Goal: Task Accomplishment & Management: Use online tool/utility

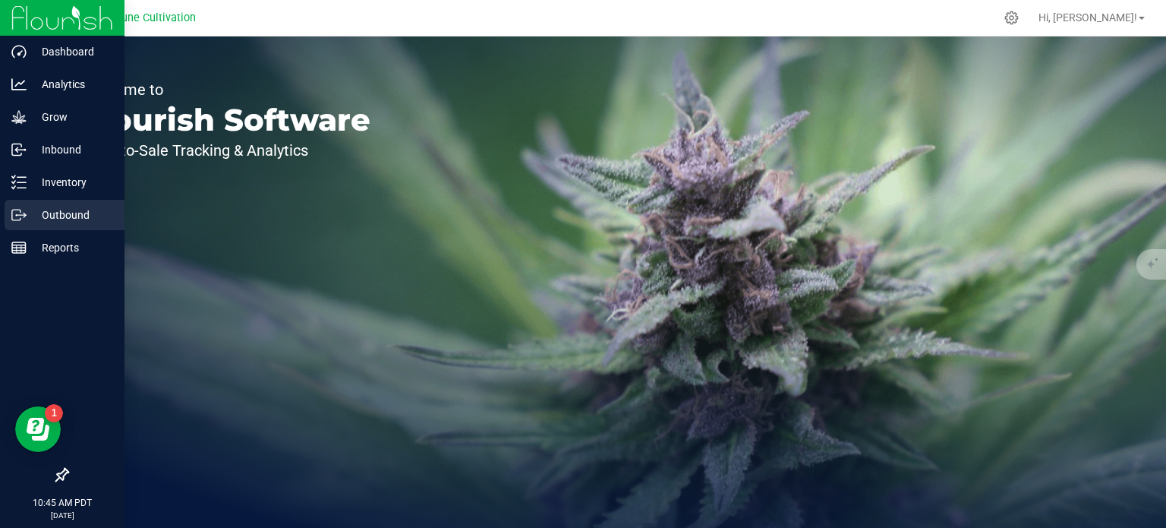
click at [11, 212] on icon at bounding box center [18, 214] width 15 height 15
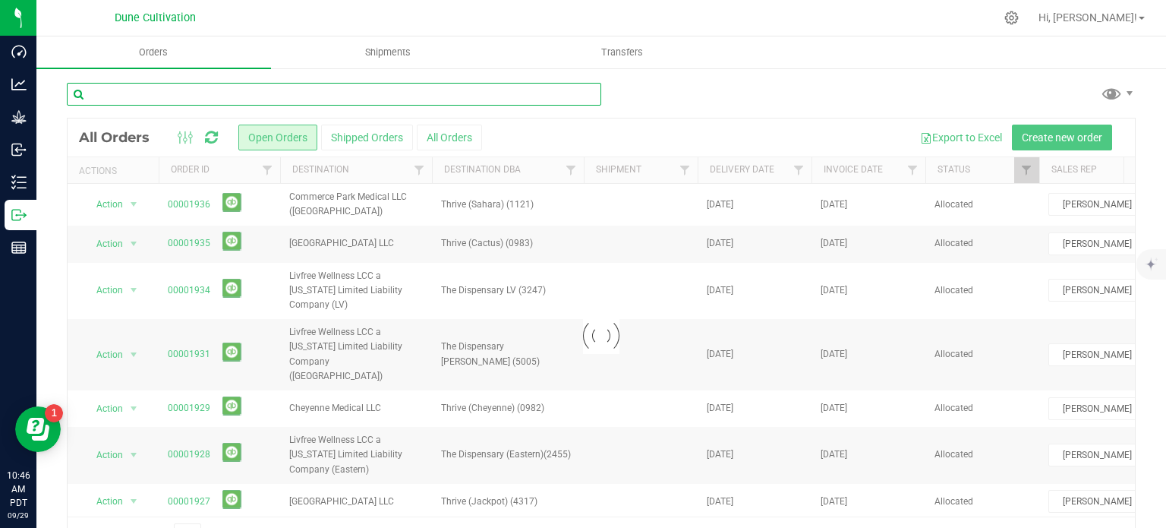
click at [231, 90] on input "text" at bounding box center [334, 94] width 534 height 23
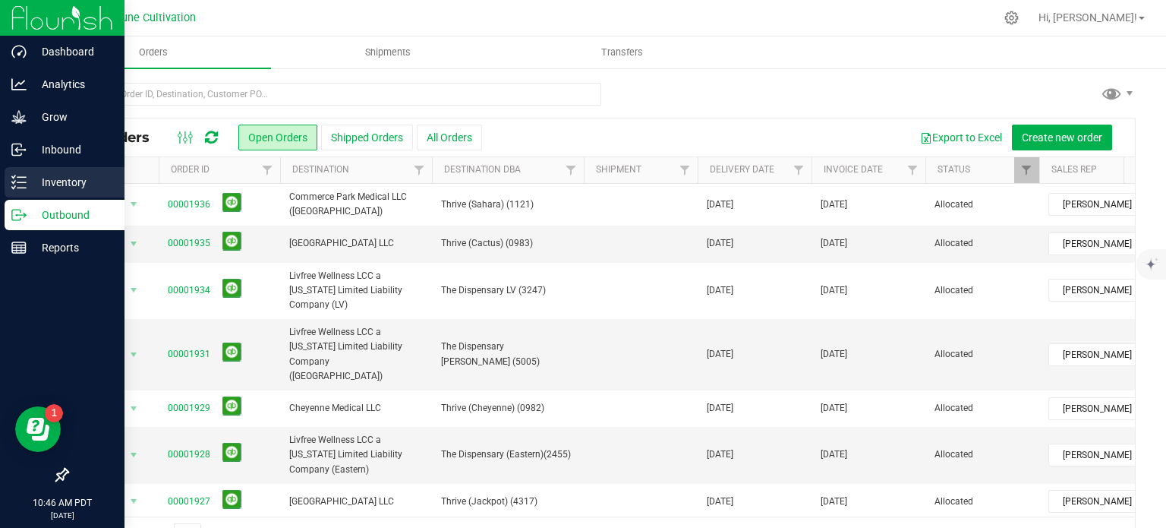
click at [13, 190] on div "Inventory" at bounding box center [65, 182] width 120 height 30
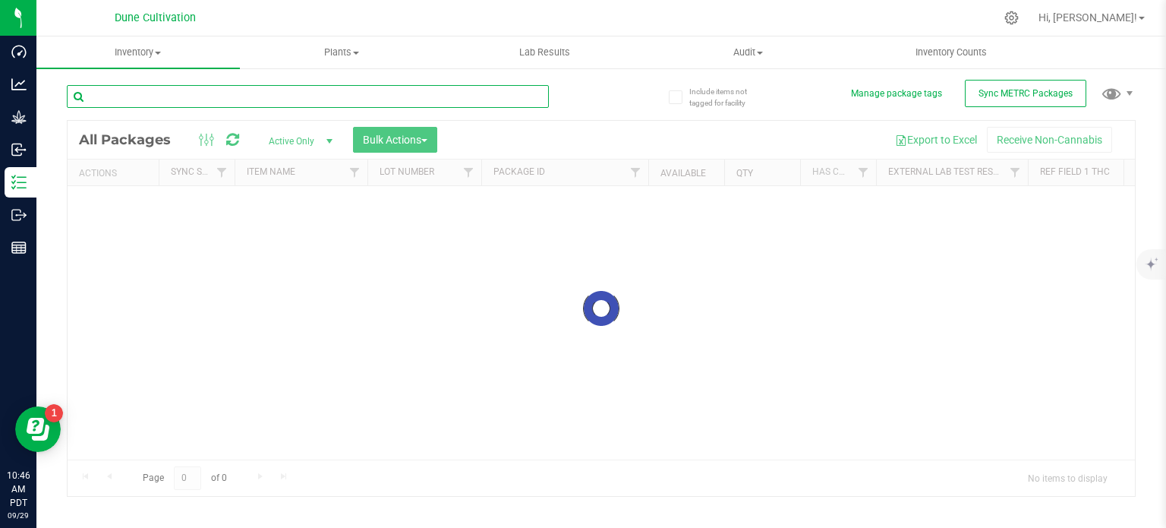
click at [204, 97] on div "Inventory All packages All inventory Waste log Create inventory Plants All plan…" at bounding box center [600, 281] width 1129 height 491
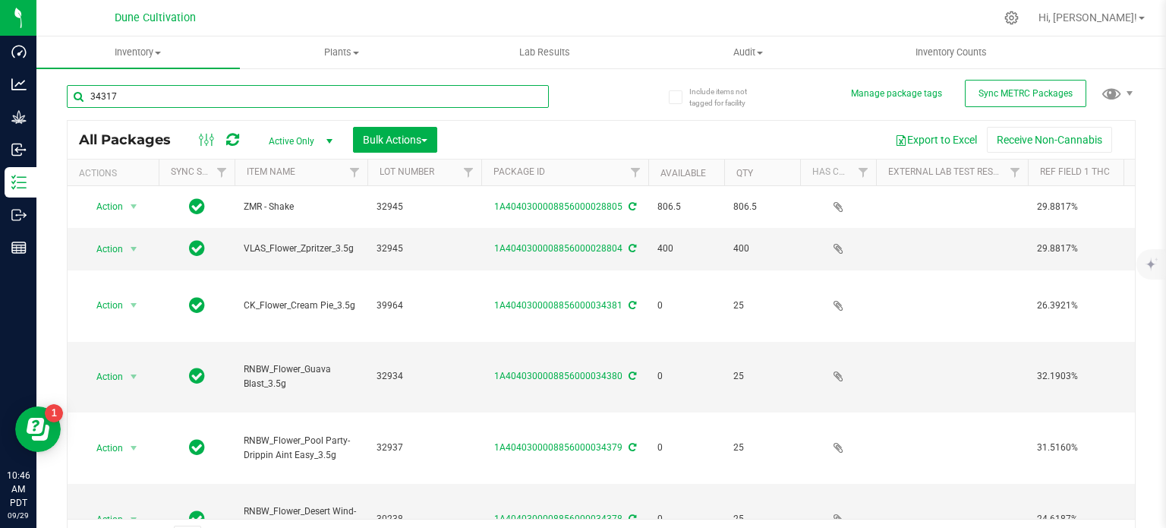
type input "34317"
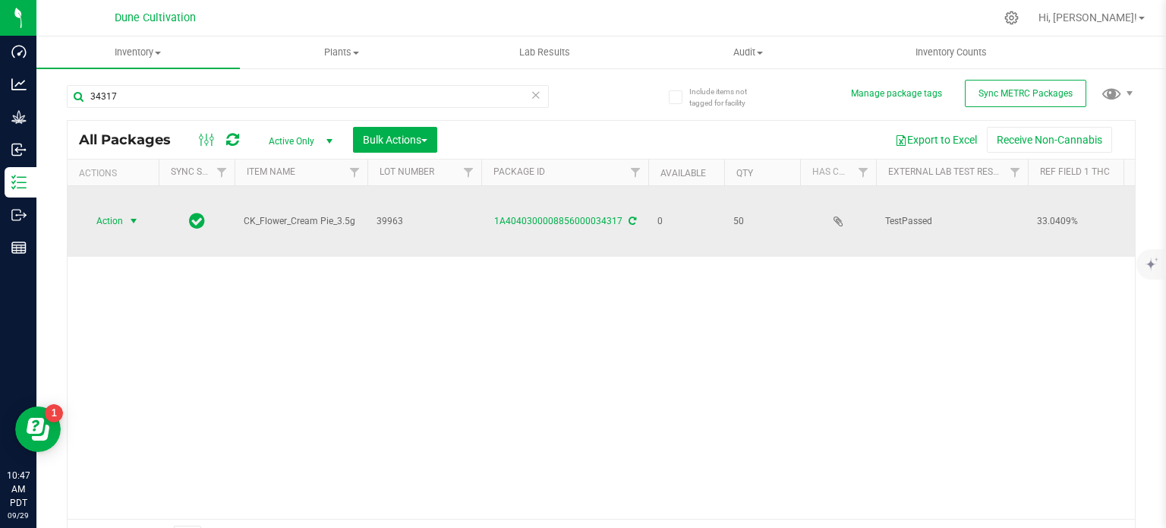
click at [120, 218] on span "Action" at bounding box center [103, 220] width 41 height 21
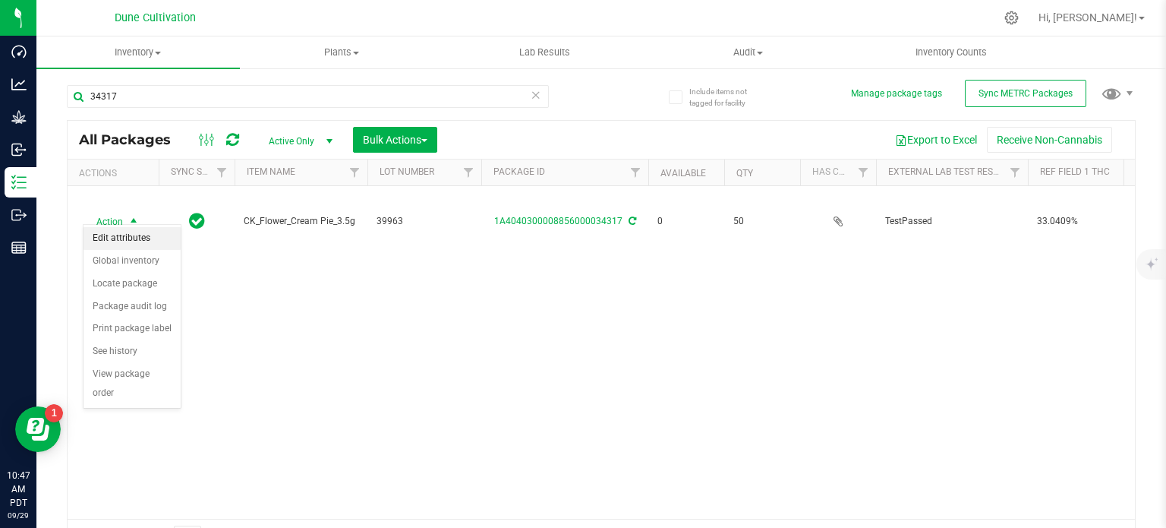
click at [134, 239] on li "Edit attributes" at bounding box center [131, 238] width 97 height 23
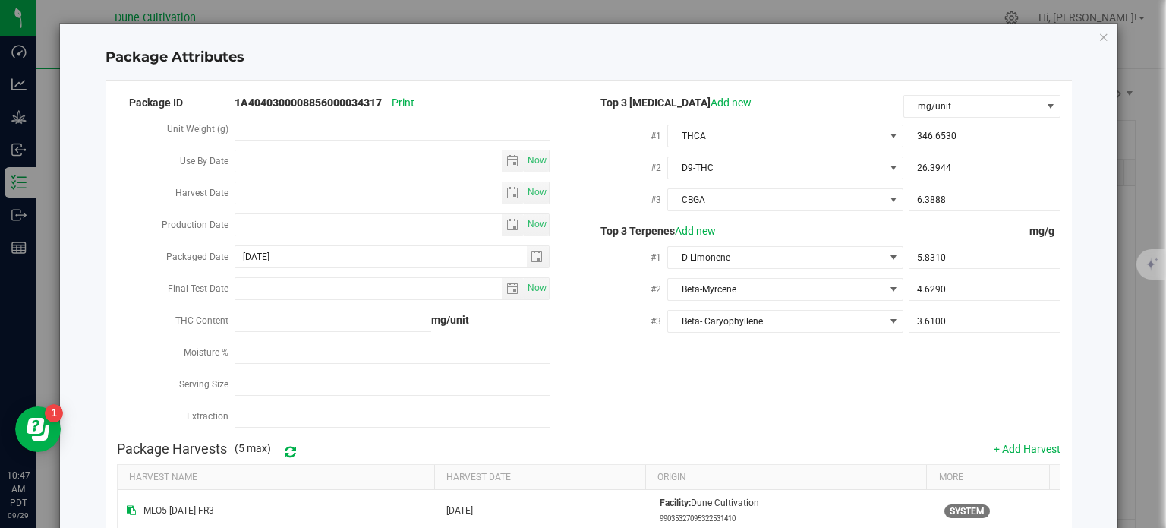
click at [1084, 38] on div "Package Attributes Package ID 1A4040300008856000034317 Print Unit Weight (g) Us…" at bounding box center [589, 390] width 1058 height 732
click at [1098, 36] on icon "Close modal" at bounding box center [1103, 36] width 11 height 18
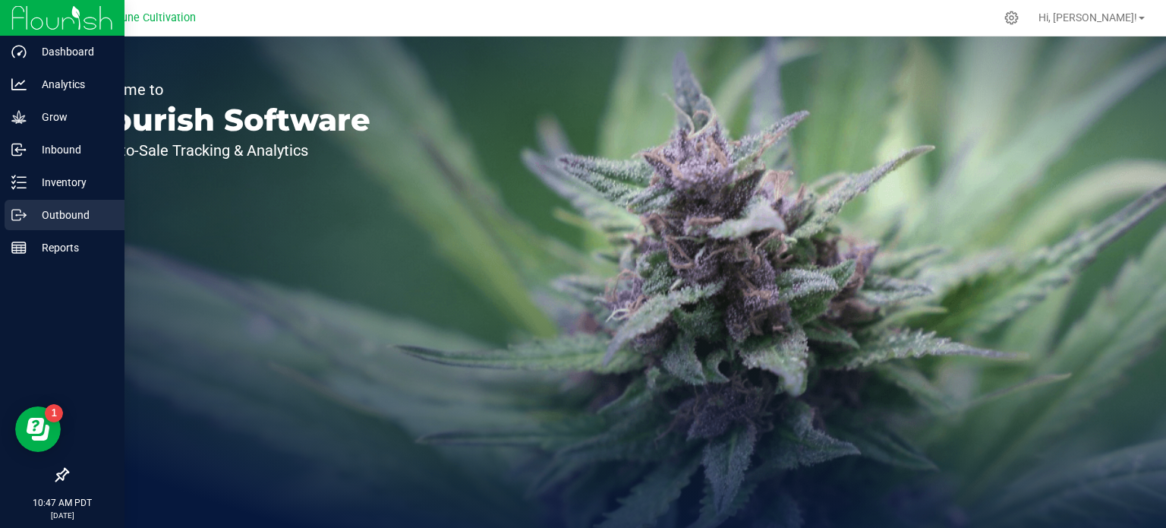
click at [46, 216] on p "Outbound" at bounding box center [72, 215] width 91 height 18
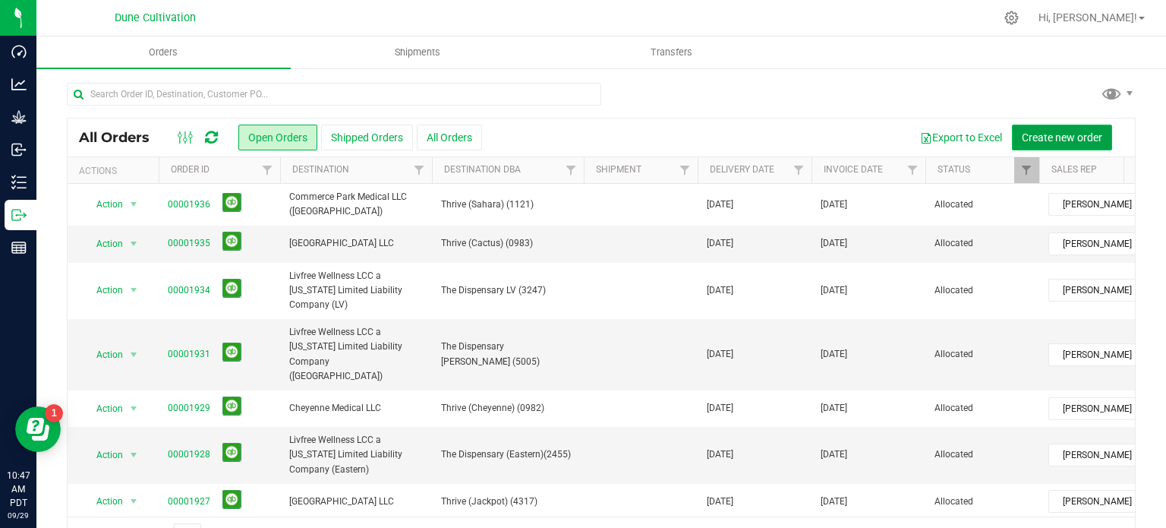
click at [1057, 138] on span "Create new order" at bounding box center [1062, 137] width 80 height 12
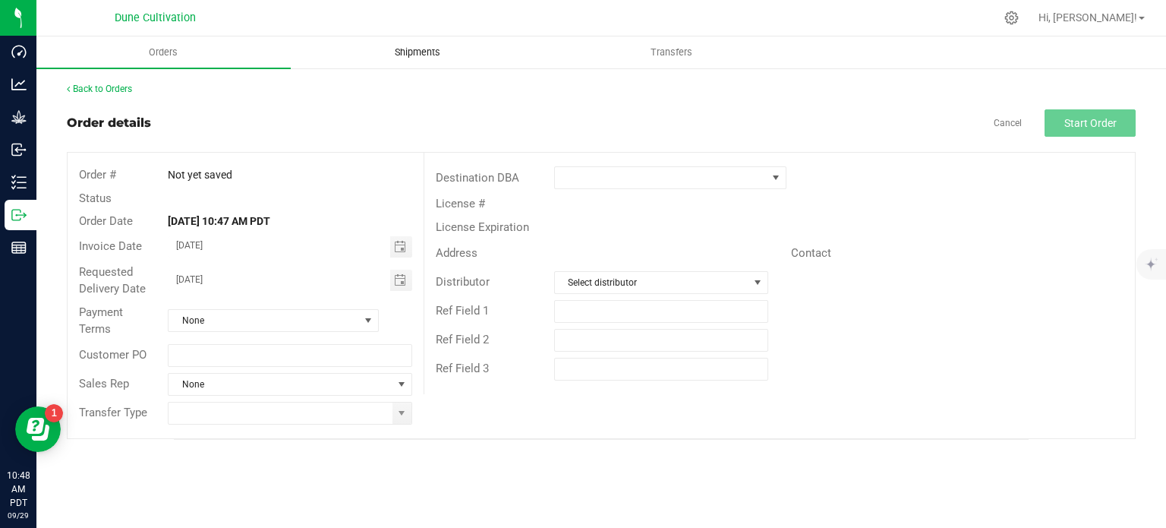
click at [421, 57] on span "Shipments" at bounding box center [417, 53] width 87 height 14
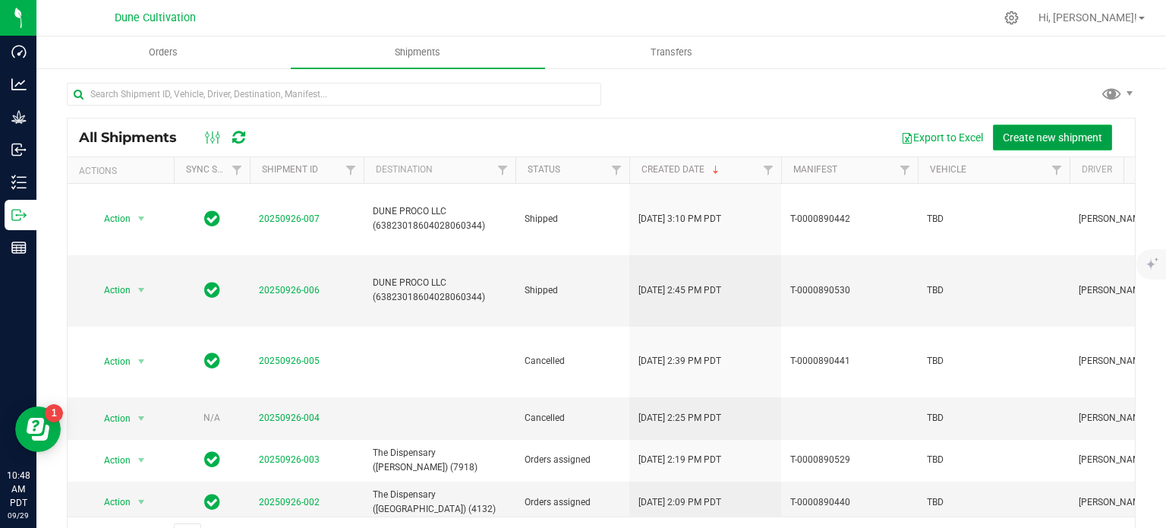
click at [1047, 141] on span "Create new shipment" at bounding box center [1052, 137] width 99 height 12
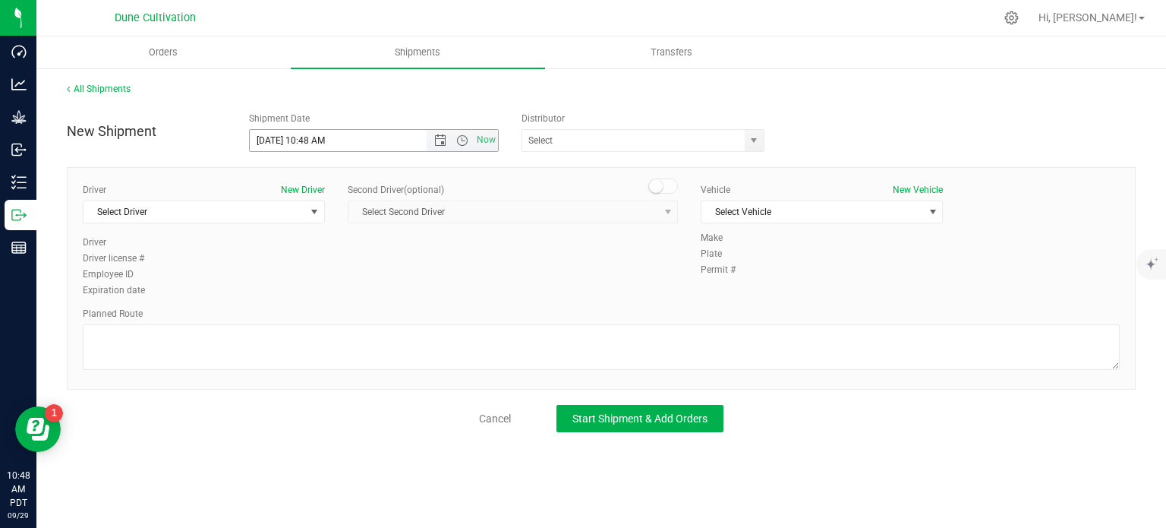
click at [274, 145] on input "9/29/2025 10:48 AM" at bounding box center [351, 140] width 203 height 21
drag, startPoint x: 358, startPoint y: 139, endPoint x: 317, endPoint y: 149, distance: 42.9
click at [317, 149] on input "9/30/2025 10:48 AM" at bounding box center [351, 140] width 203 height 21
type input "9/30/2025 10:00 AM"
click at [741, 146] on span at bounding box center [642, 140] width 243 height 23
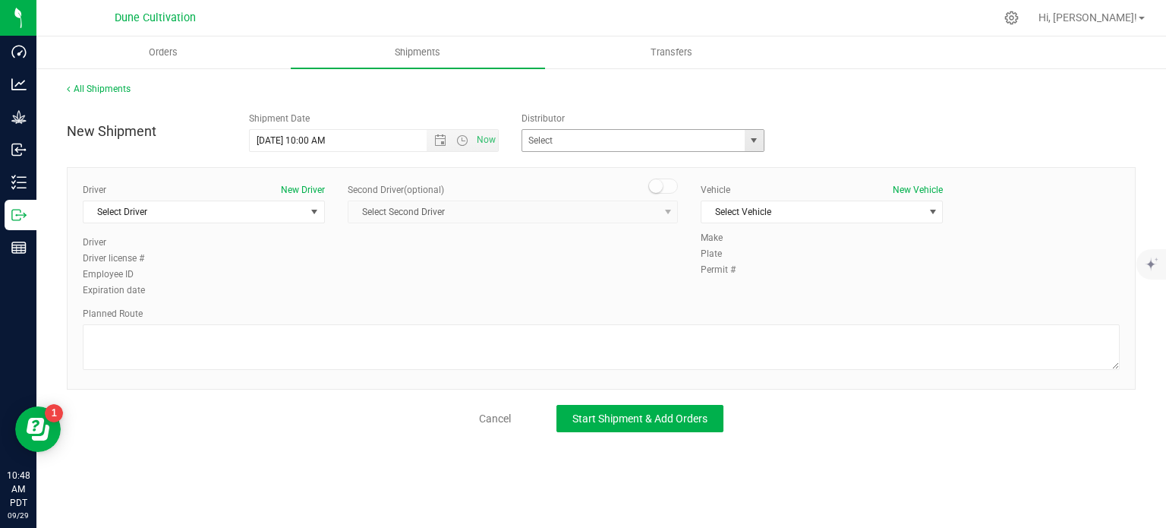
click at [766, 143] on div "ARARAT WINE AND LIQUOR Corleone Wines LLC Deep Roots Transport Focus Distributi…" at bounding box center [646, 140] width 250 height 23
click at [759, 144] on span "select" at bounding box center [754, 140] width 12 height 12
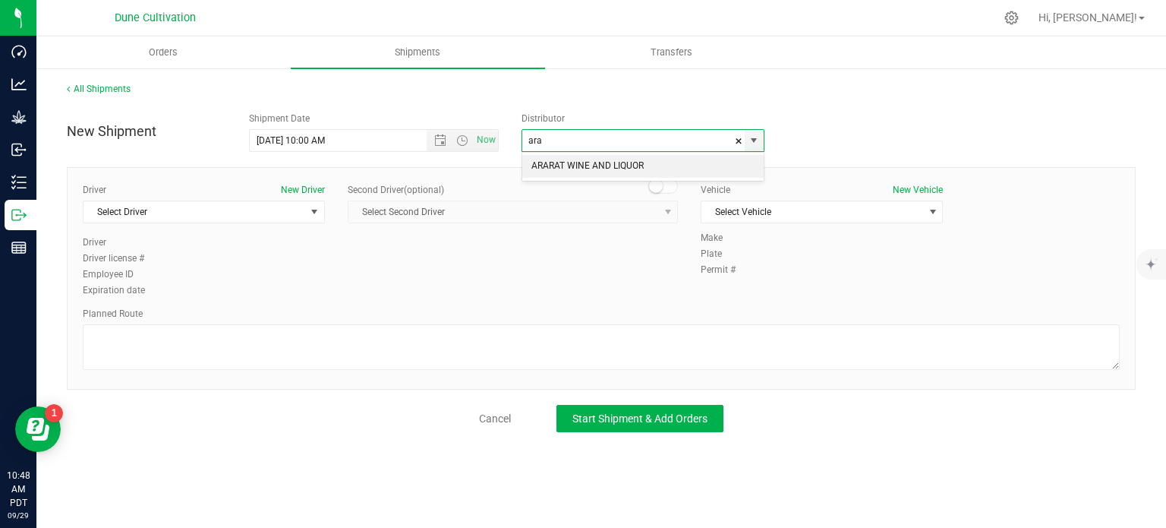
click at [638, 164] on li "ARARAT WINE AND LIQUOR" at bounding box center [642, 166] width 241 height 23
type input "ARARAT WINE AND LIQUOR"
click at [301, 211] on span "Select Driver" at bounding box center [194, 211] width 222 height 21
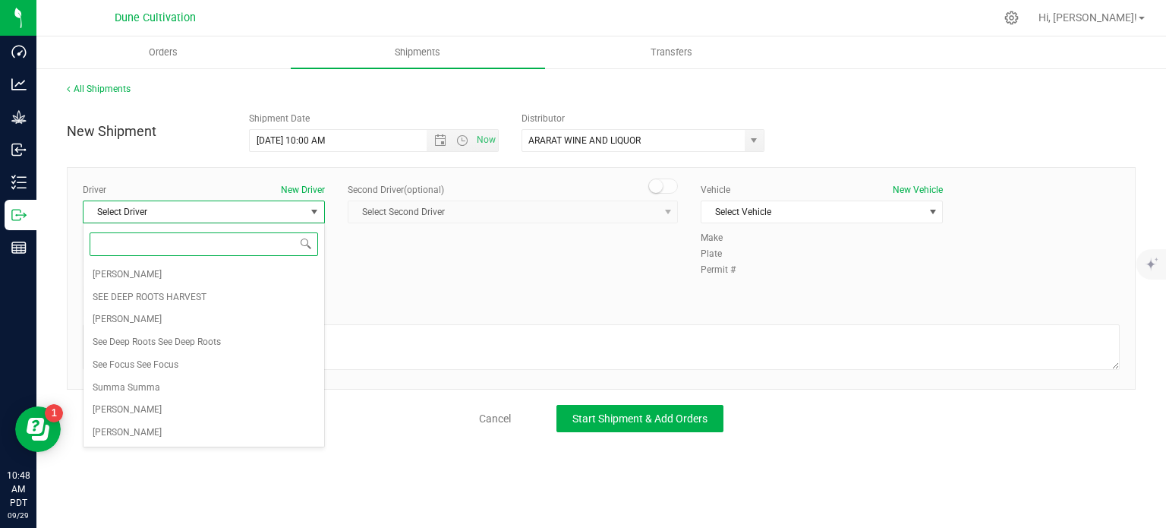
type input "a"
click at [162, 440] on li "TBD TBD" at bounding box center [203, 432] width 241 height 23
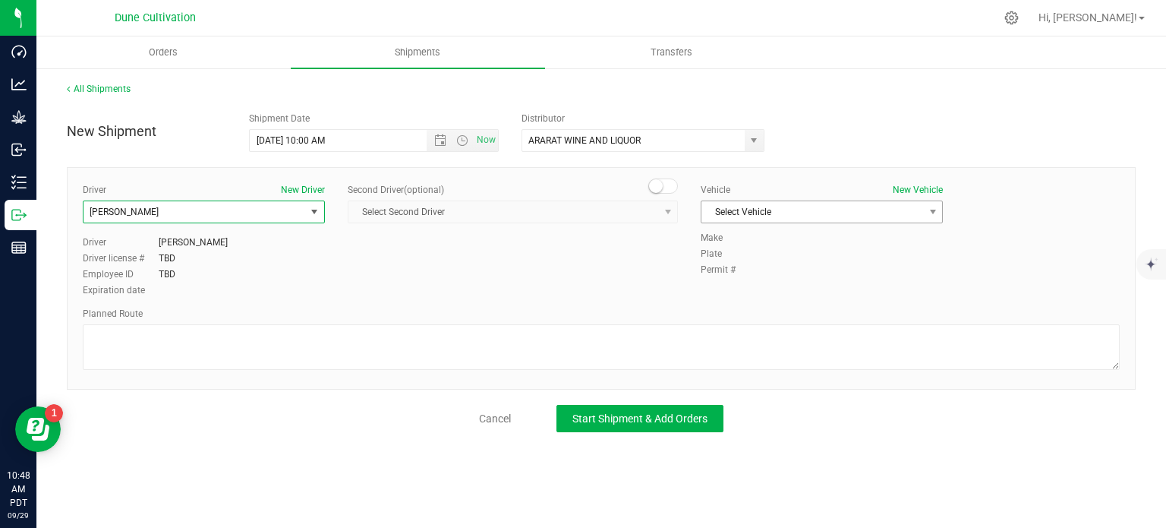
click at [789, 219] on span "Select Vehicle" at bounding box center [812, 211] width 222 height 21
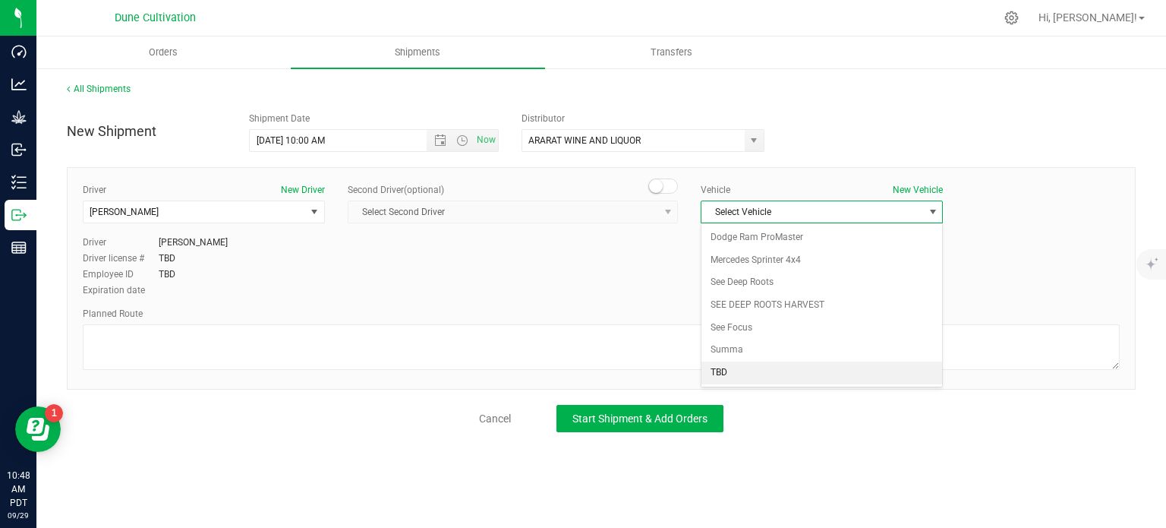
click at [737, 373] on li "TBD" at bounding box center [821, 372] width 241 height 23
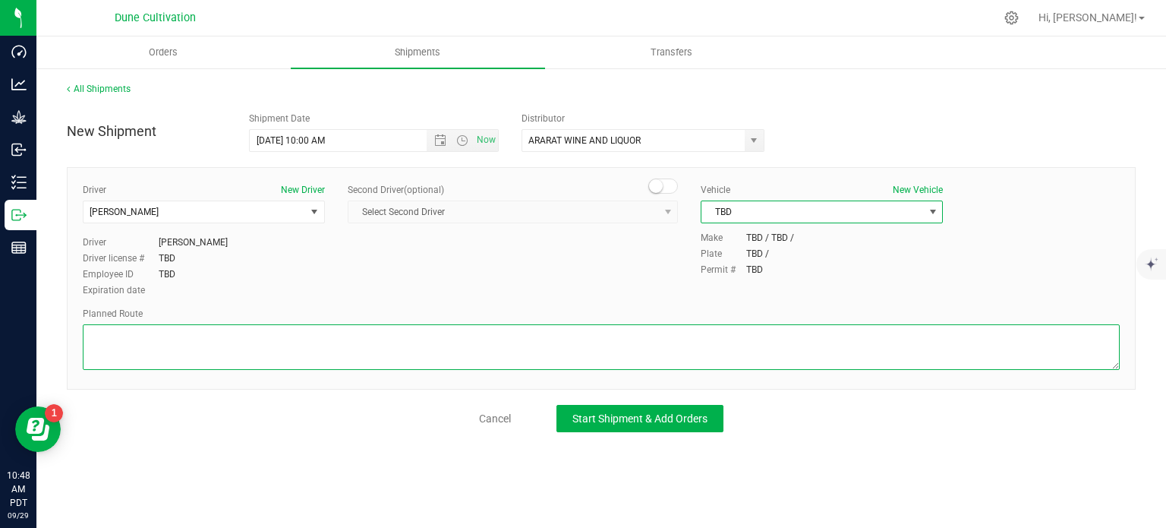
click at [208, 361] on textarea at bounding box center [601, 347] width 1037 height 46
paste textarea "Get on I-15 S/US-93 S from E Cheyenne Ave 3 min (1.0 mi)  Follow I-15 S to W F…"
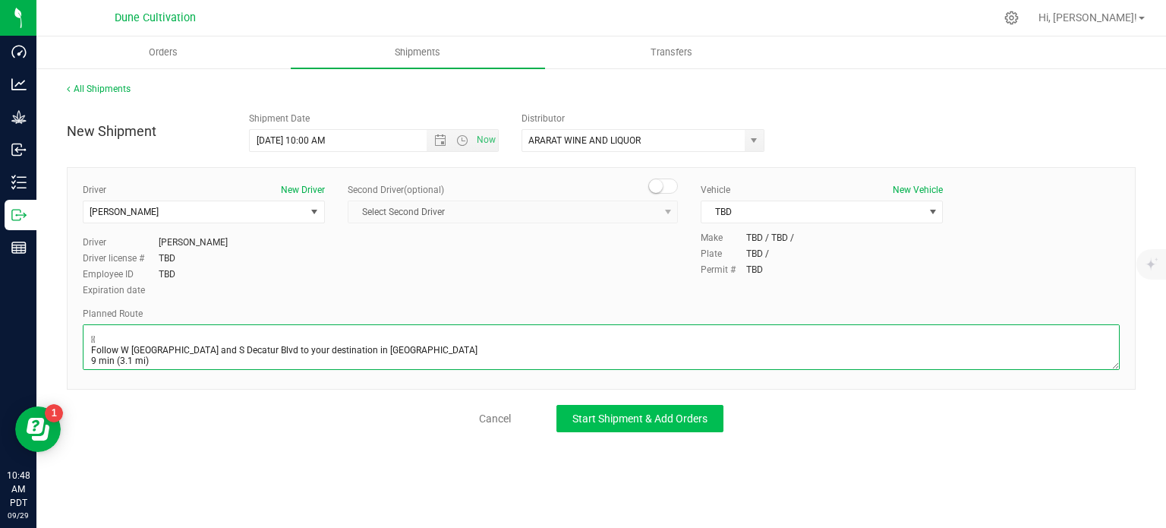
type textarea "Get on I-15 S/US-93 S from E Cheyenne Ave 3 min (1.0 mi)  Follow I-15 S to W F…"
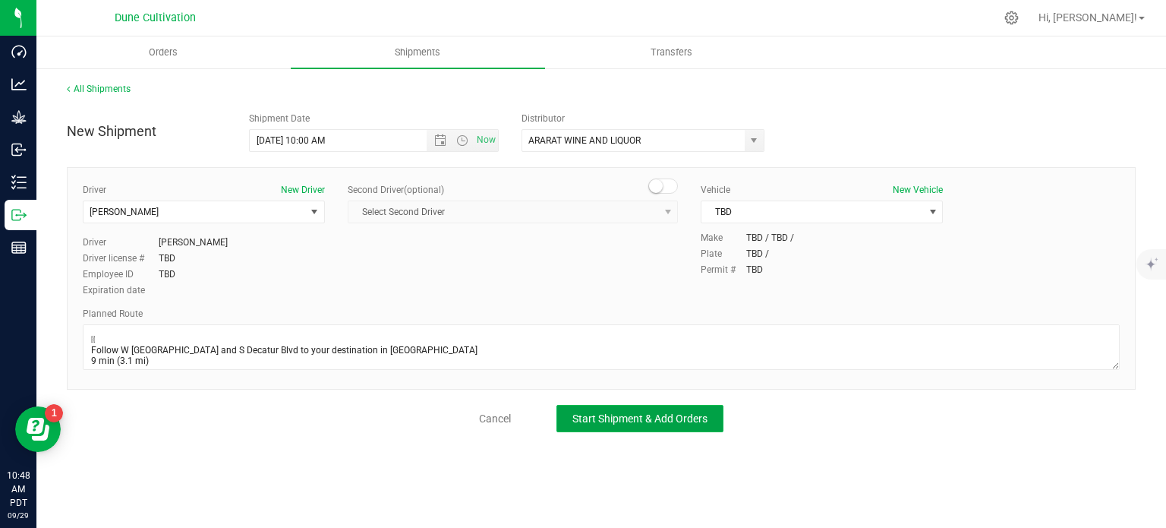
click at [578, 415] on span "Start Shipment & Add Orders" at bounding box center [639, 418] width 135 height 12
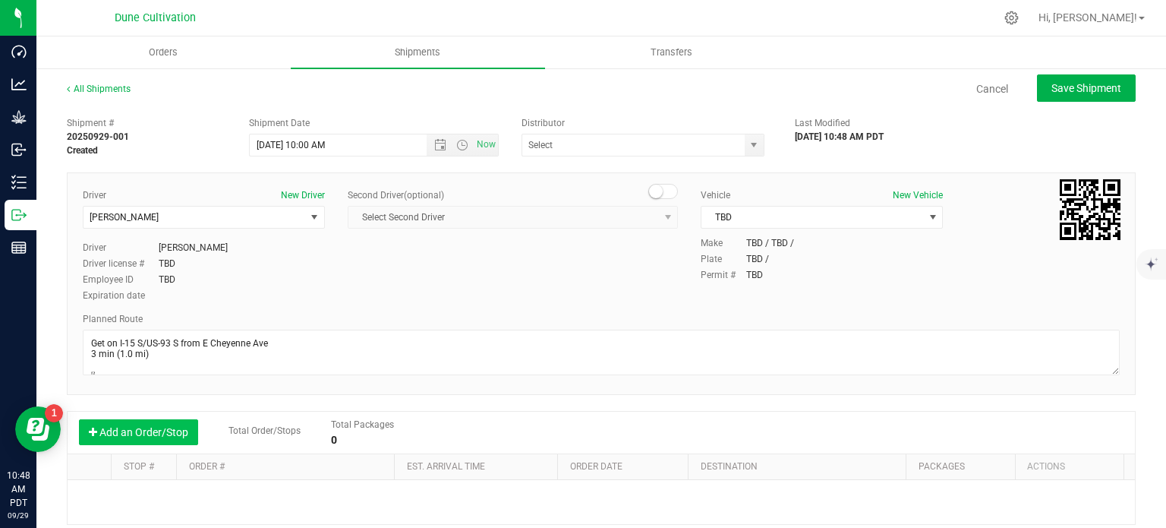
type input "ARARAT WINE AND LIQUOR"
click at [155, 428] on button "Add an Order/Stop" at bounding box center [138, 432] width 119 height 26
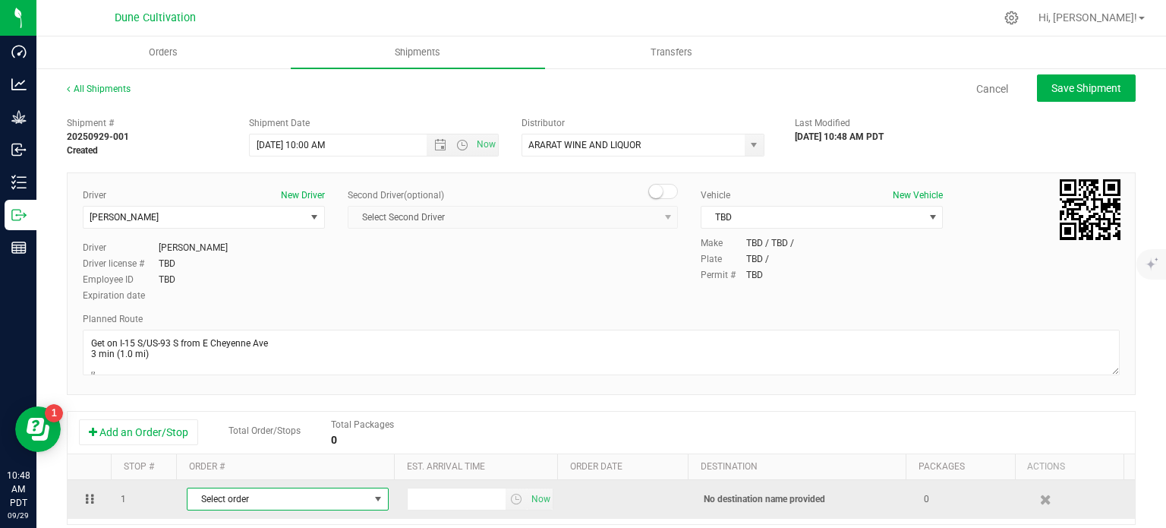
click at [247, 500] on span "Select order" at bounding box center [277, 498] width 181 height 21
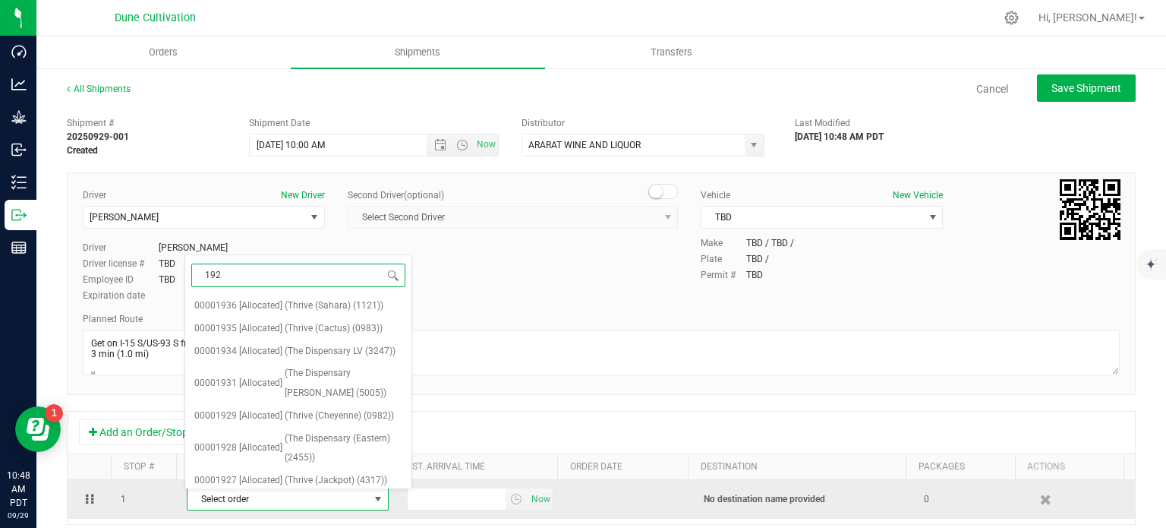
type input "1925"
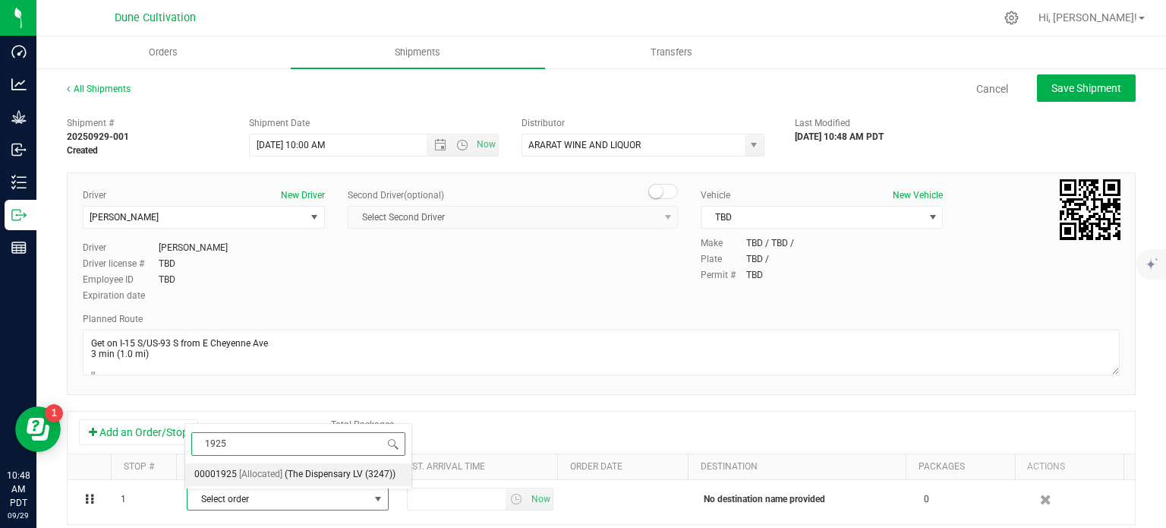
click at [300, 466] on span "(The Dispensary LV (3247))" at bounding box center [340, 475] width 111 height 20
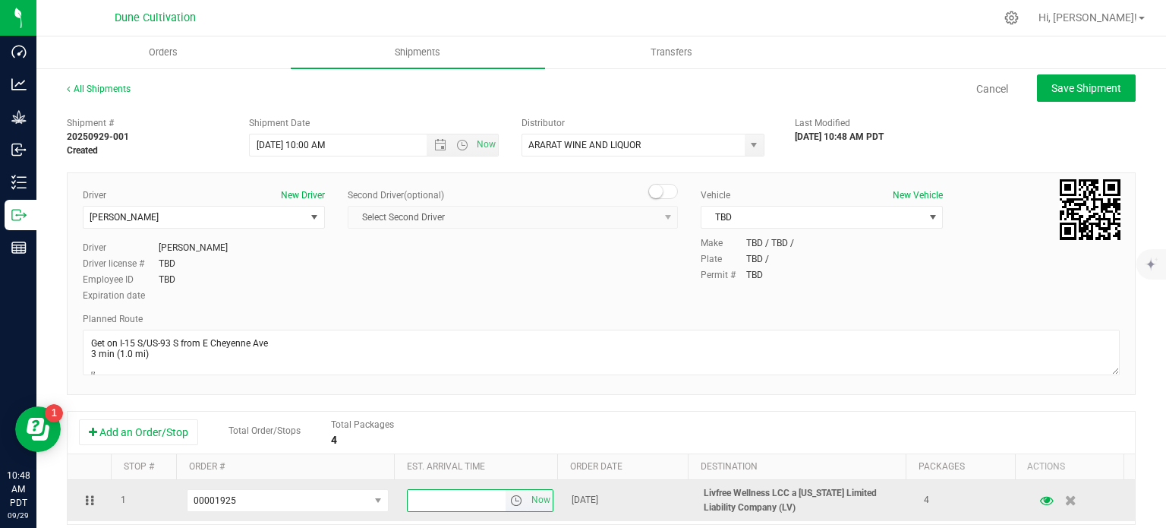
click at [433, 499] on input "text" at bounding box center [457, 500] width 99 height 21
type input "2:00 PM"
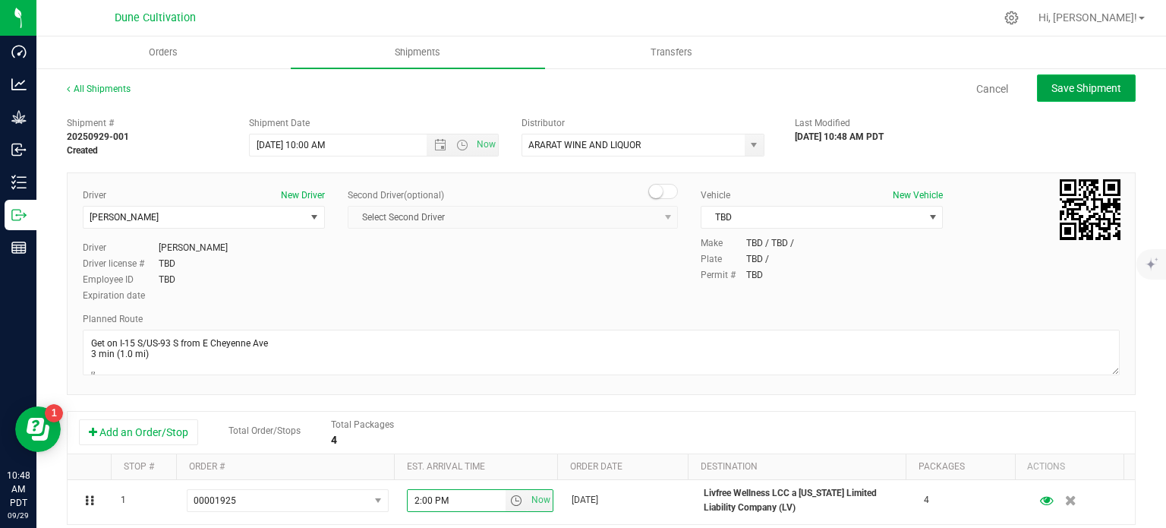
click at [1063, 82] on span "Save Shipment" at bounding box center [1086, 88] width 70 height 12
type input "9/30/2025 5:00 PM"
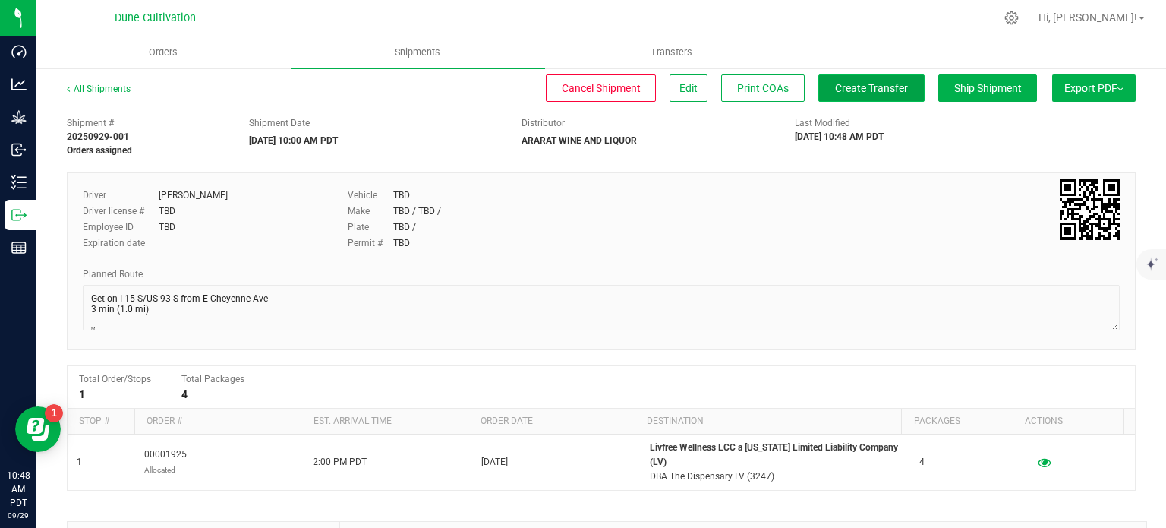
click at [850, 82] on span "Create Transfer" at bounding box center [871, 88] width 73 height 12
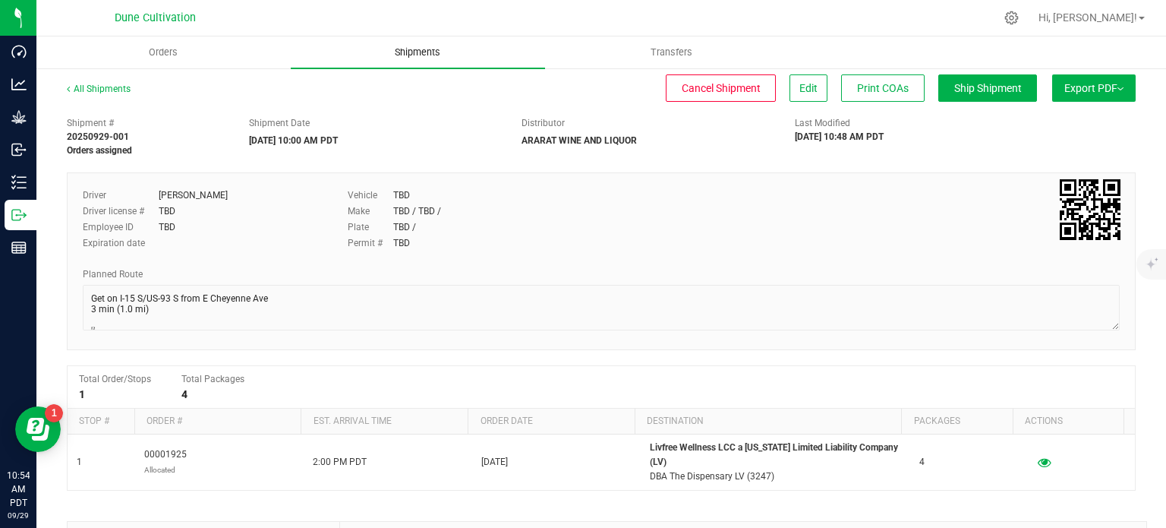
click at [420, 52] on span "Shipments" at bounding box center [417, 53] width 87 height 14
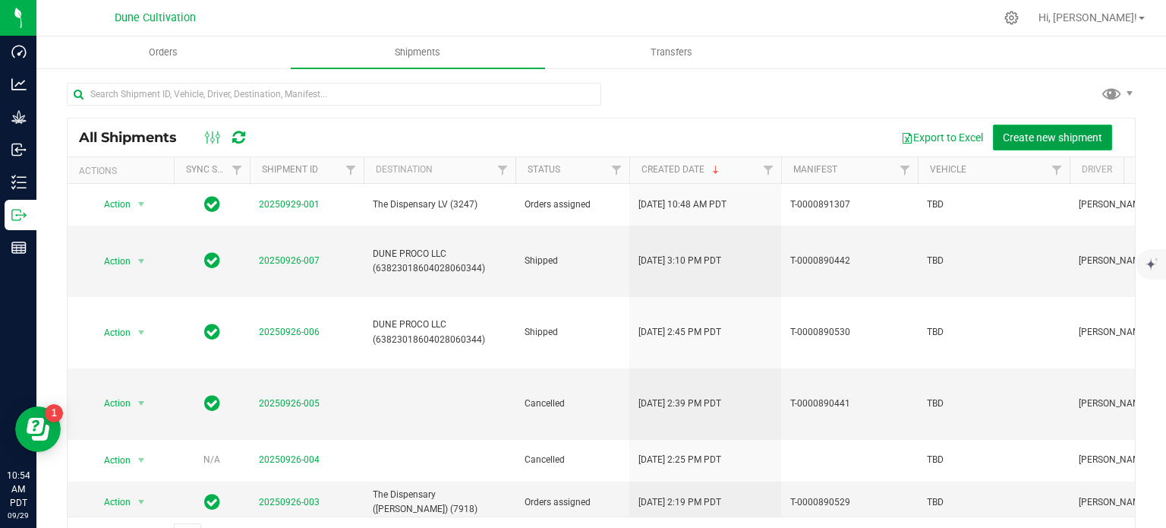
click at [1083, 150] on button "Create new shipment" at bounding box center [1052, 137] width 119 height 26
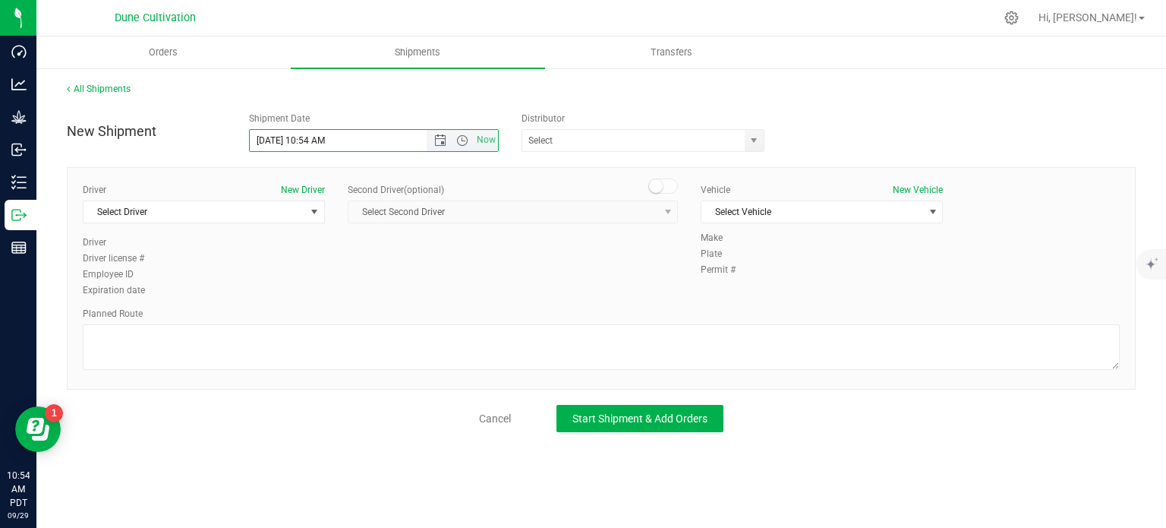
click at [276, 143] on input "9/29/2025 10:54 AM" at bounding box center [351, 140] width 203 height 21
drag, startPoint x: 346, startPoint y: 136, endPoint x: 312, endPoint y: 151, distance: 37.4
click at [312, 151] on span "9/30/2025 10:54 AM Now" at bounding box center [374, 140] width 250 height 23
click at [756, 142] on span "select" at bounding box center [754, 140] width 12 height 12
type input "9/30/2025 10:00 AM"
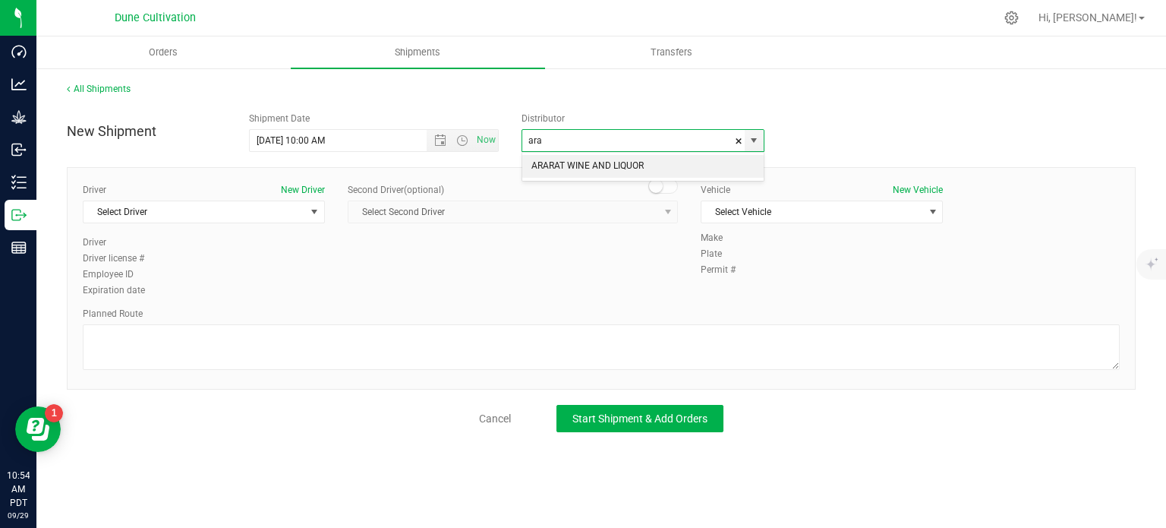
click at [630, 165] on li "ARARAT WINE AND LIQUOR" at bounding box center [642, 166] width 241 height 23
type input "ARARAT WINE AND LIQUOR"
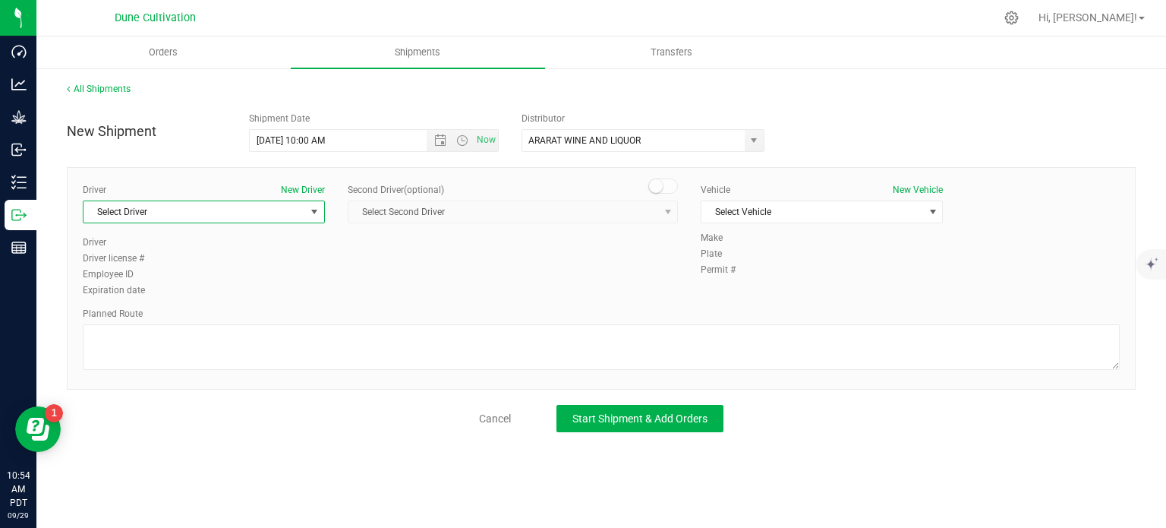
click at [322, 212] on span "select" at bounding box center [314, 211] width 19 height 21
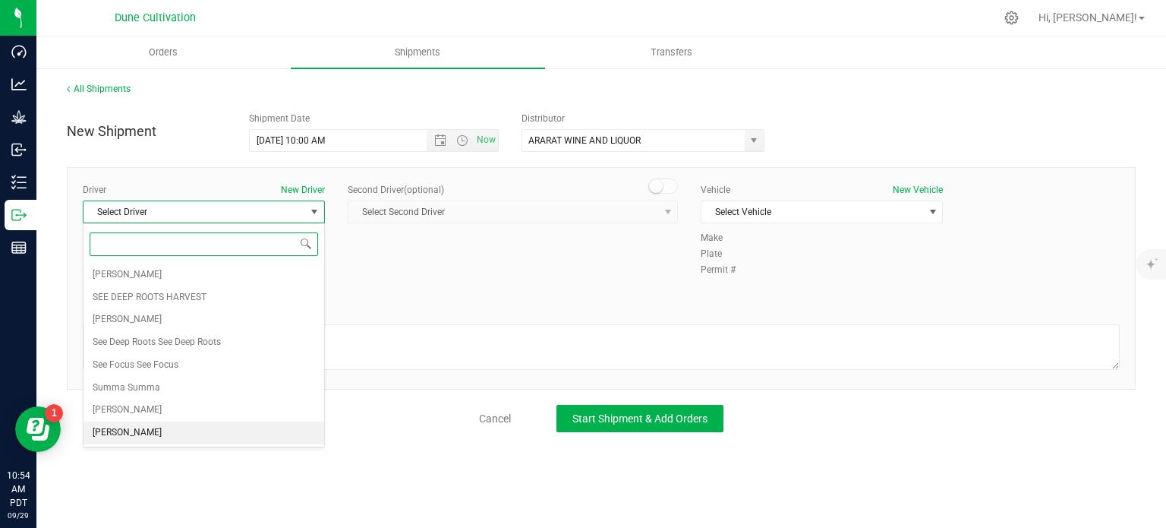
click at [109, 425] on span "TBD TBD" at bounding box center [127, 433] width 69 height 20
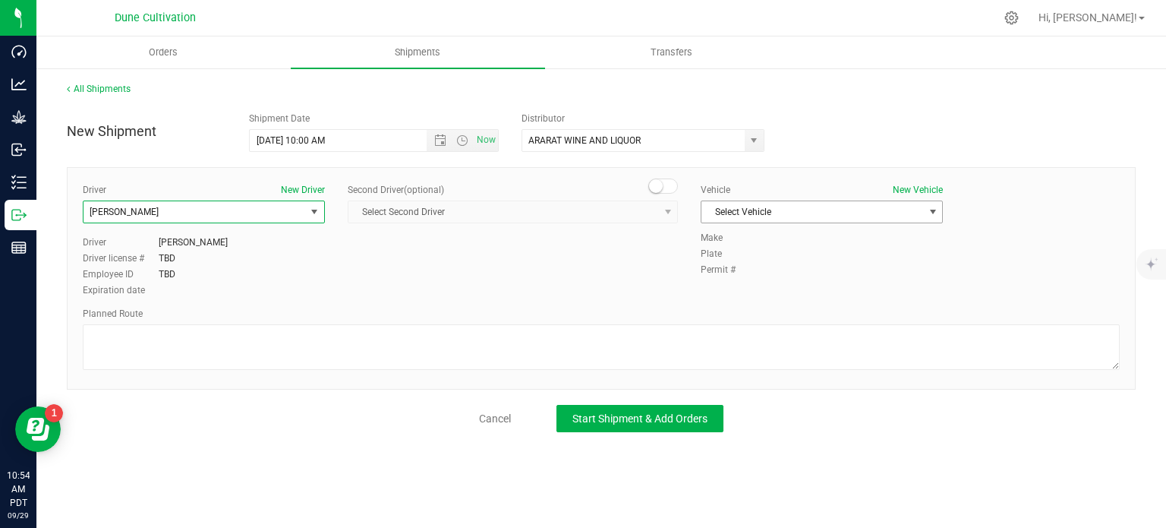
click at [791, 201] on span "Select Vehicle" at bounding box center [812, 211] width 222 height 21
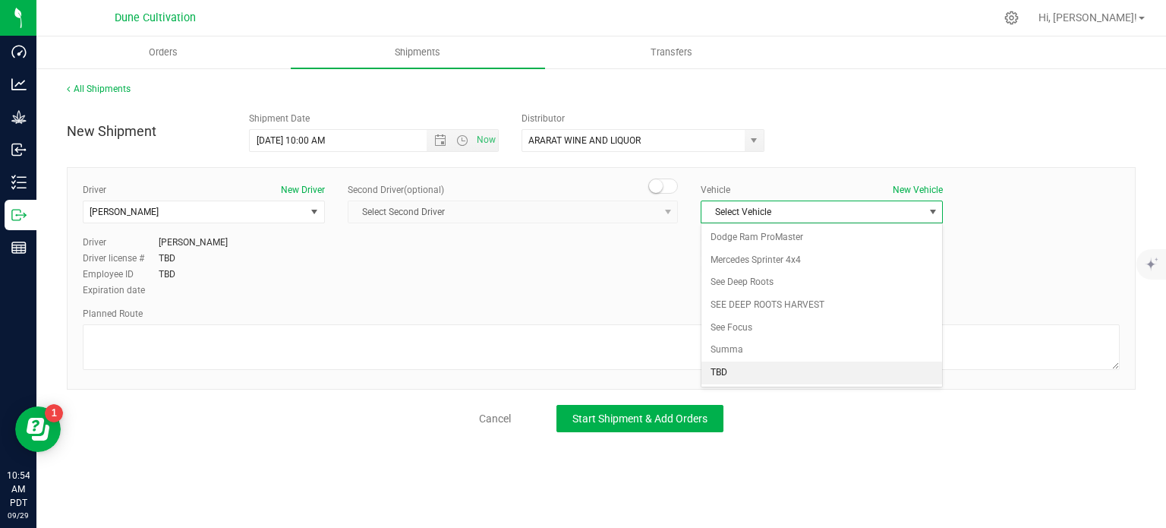
click at [732, 372] on li "TBD" at bounding box center [821, 372] width 241 height 23
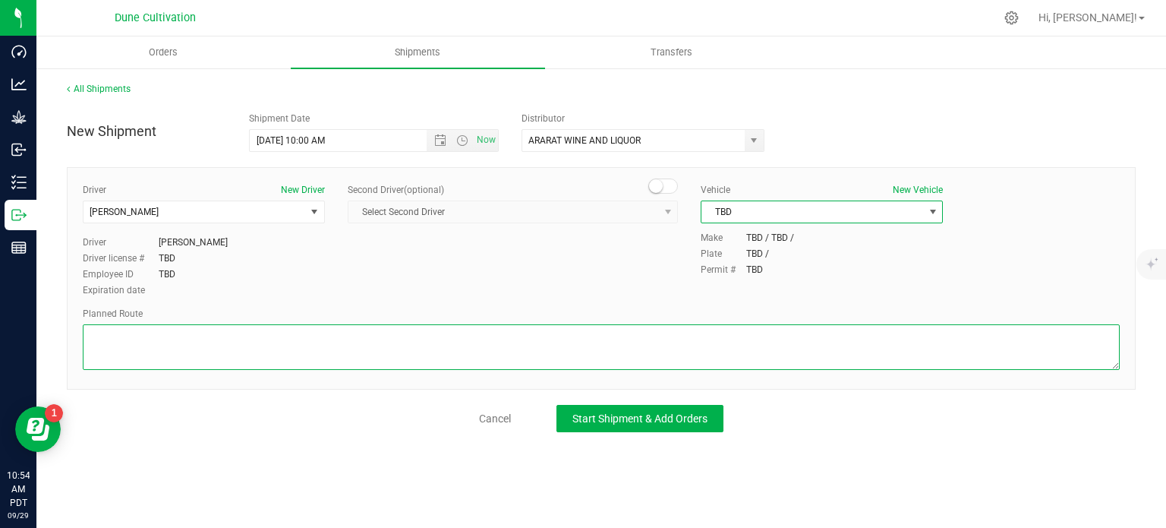
click at [268, 347] on textarea at bounding box center [601, 347] width 1037 height 46
paste textarea "Get on I-15 S/US-93 S from E Cheyenne Ave 3 min (1.0 mi)  Continue on I-11 S/U…"
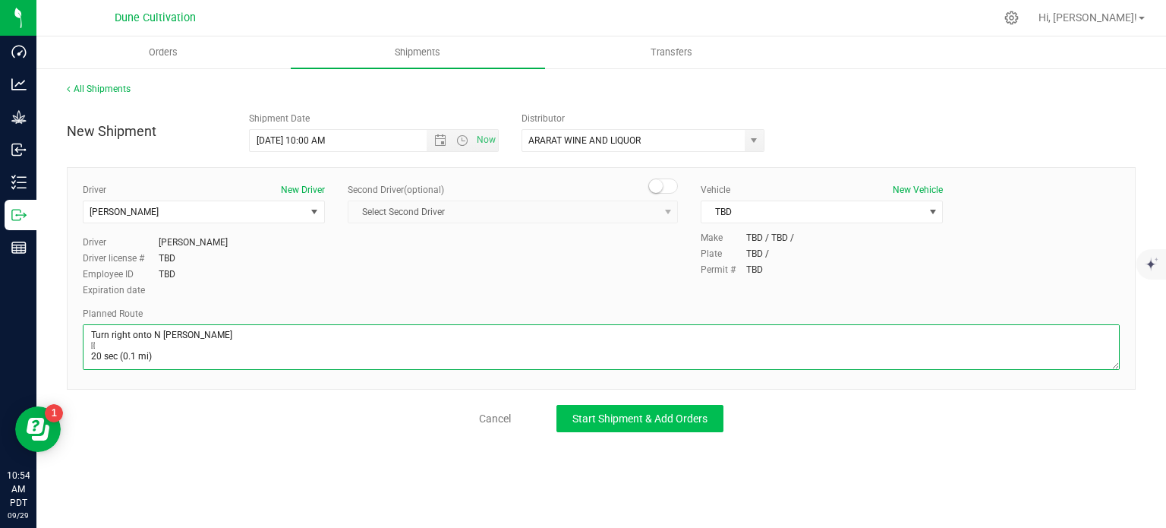
type textarea "Get on I-15 S/US-93 S from E Cheyenne Ave 3 min (1.0 mi)  Continue on I-11 S/U…"
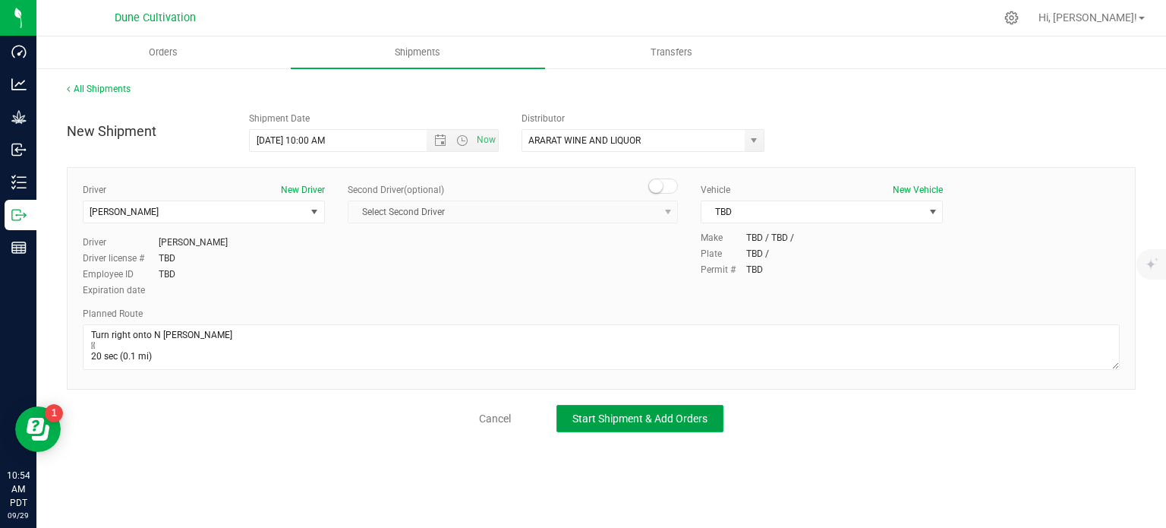
click at [655, 430] on button "Start Shipment & Add Orders" at bounding box center [639, 418] width 167 height 27
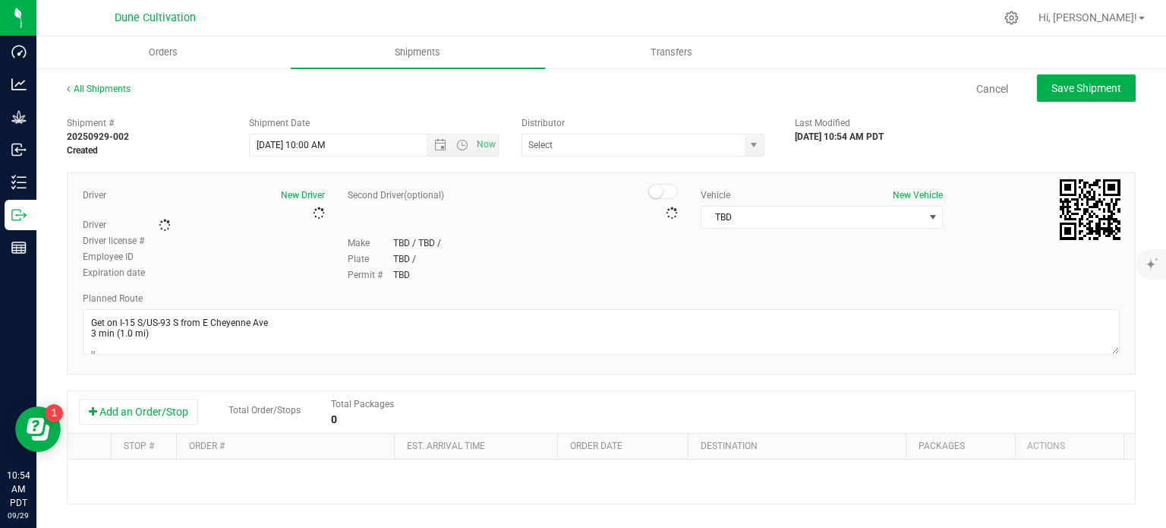
type input "ARARAT WINE AND LIQUOR"
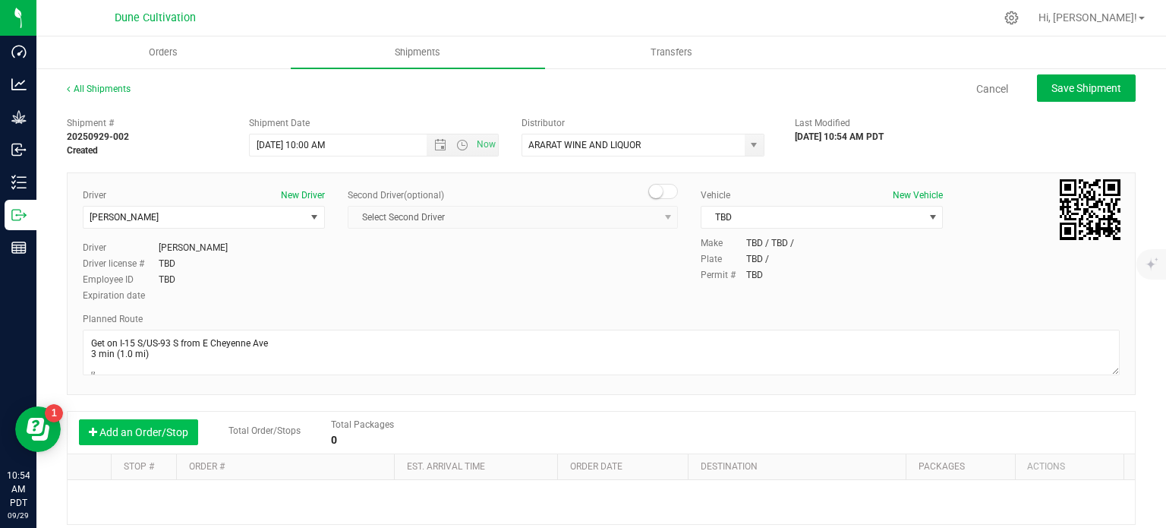
click at [146, 429] on button "Add an Order/Stop" at bounding box center [138, 432] width 119 height 26
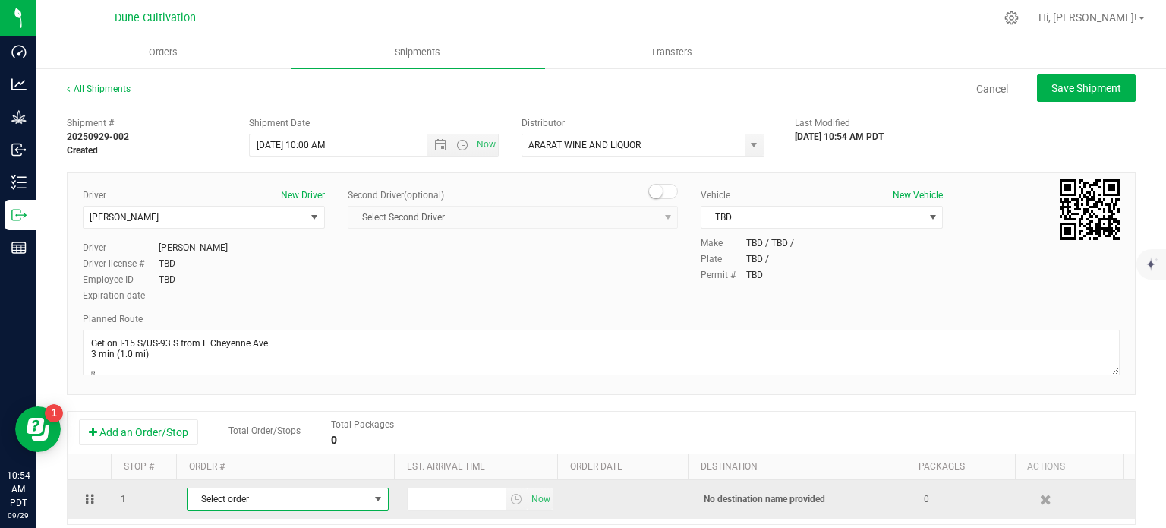
click at [261, 491] on span "Select order" at bounding box center [277, 498] width 181 height 21
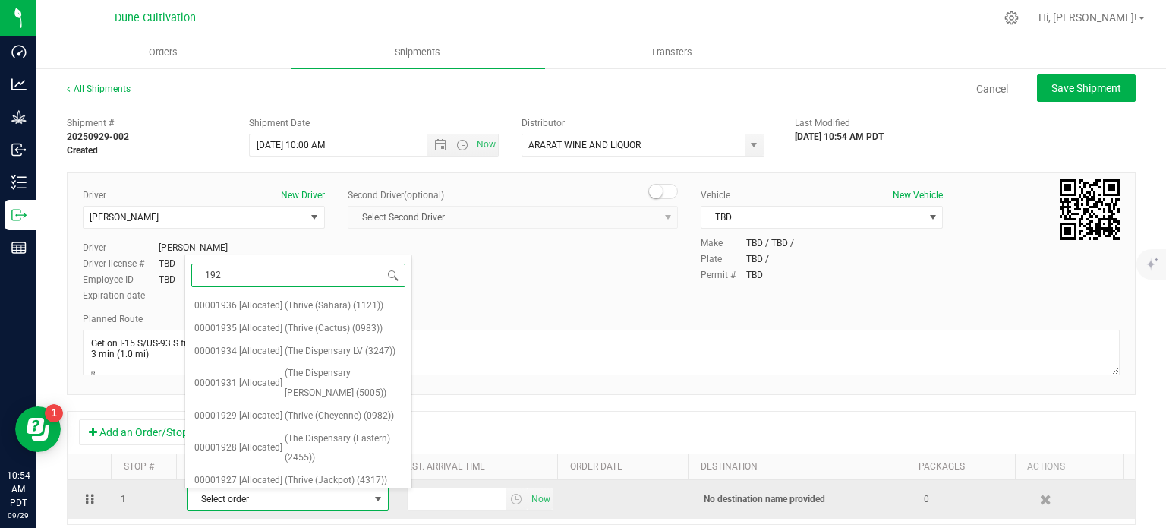
type input "1924"
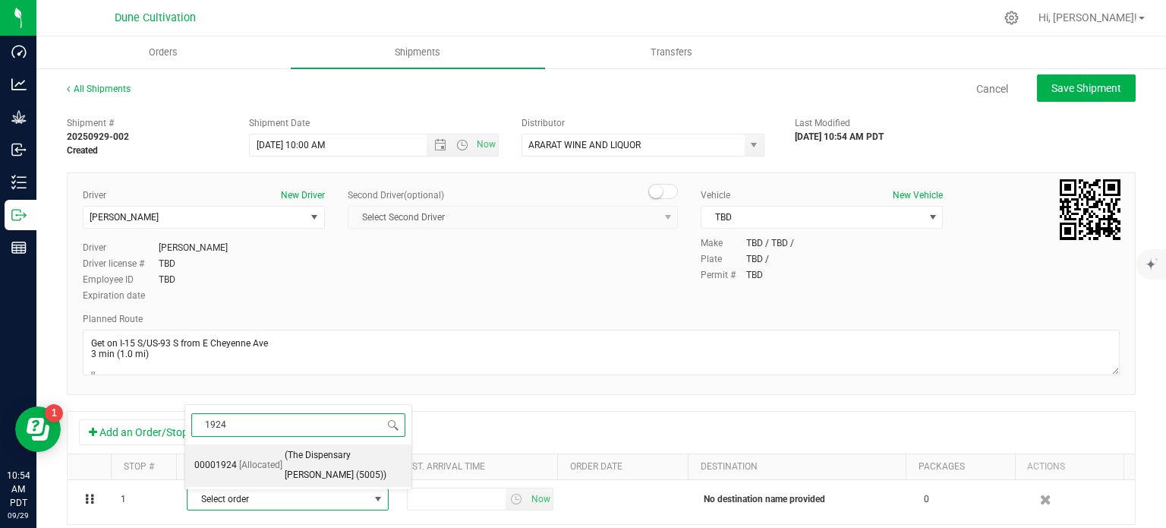
click at [288, 446] on span "(The Dispensary Henderson (5005))" at bounding box center [344, 465] width 118 height 39
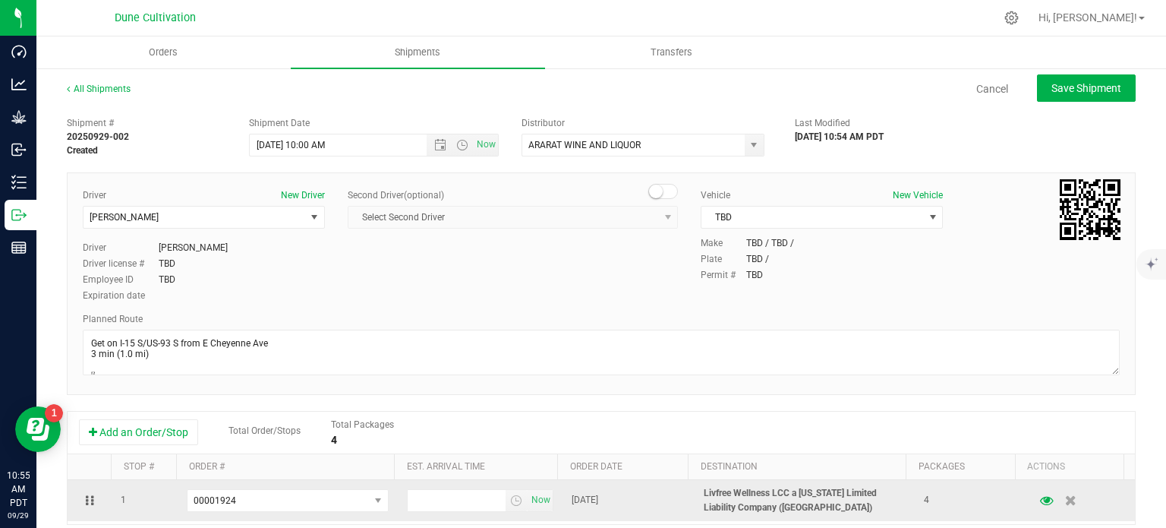
click at [398, 494] on td "Now" at bounding box center [480, 500] width 165 height 41
click at [416, 495] on input "text" at bounding box center [457, 500] width 99 height 21
type input "3:00 PM"
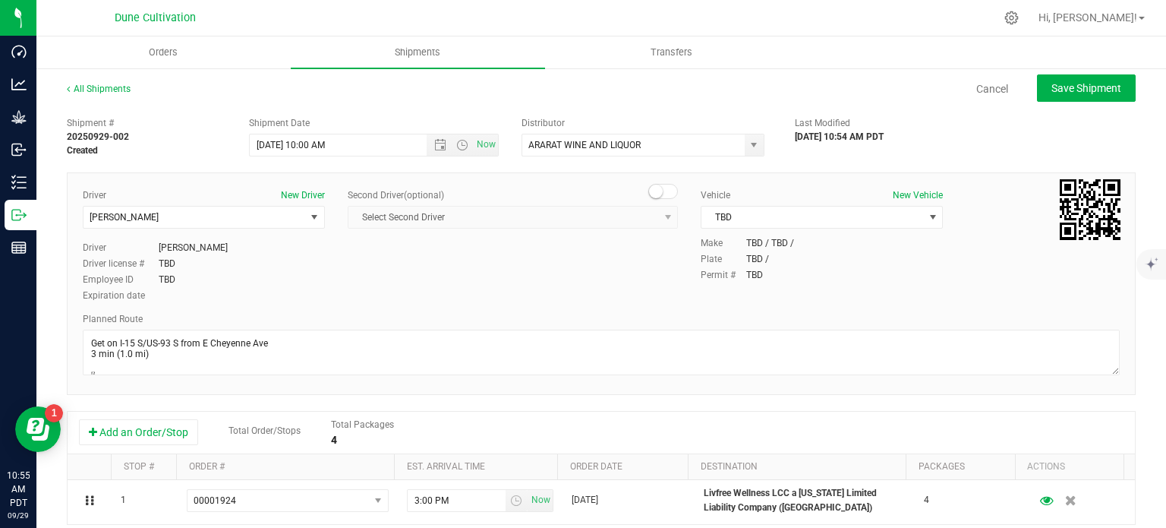
click at [1086, 71] on div "All Shipments Cancel Save Shipment Shipment # 20250929-002 Created Shipment Dat…" at bounding box center [600, 421] width 1129 height 708
click at [1075, 87] on span "Save Shipment" at bounding box center [1086, 88] width 70 height 12
type input "9/30/2025 5:00 PM"
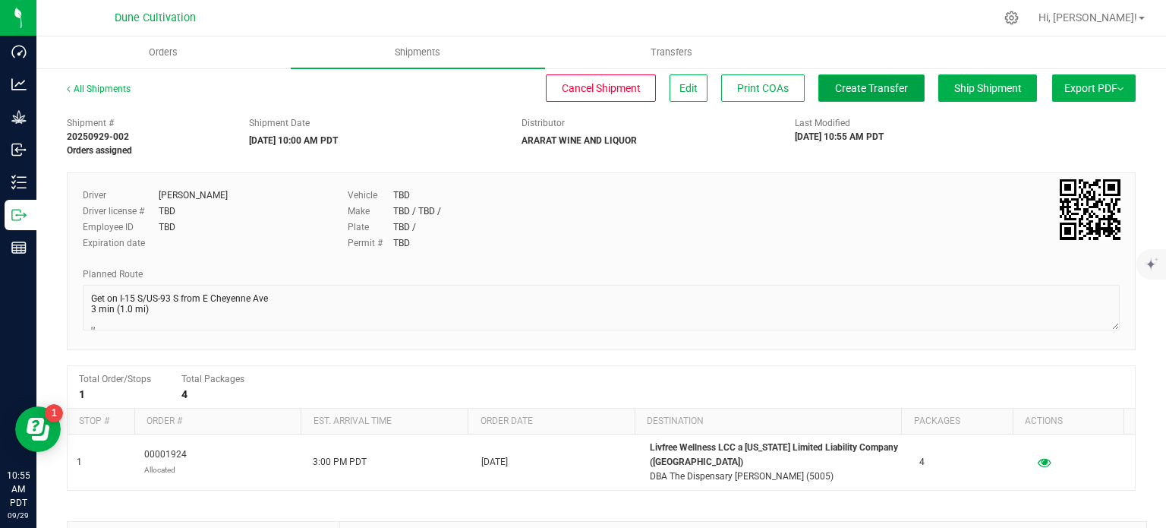
click at [858, 99] on button "Create Transfer" at bounding box center [871, 87] width 106 height 27
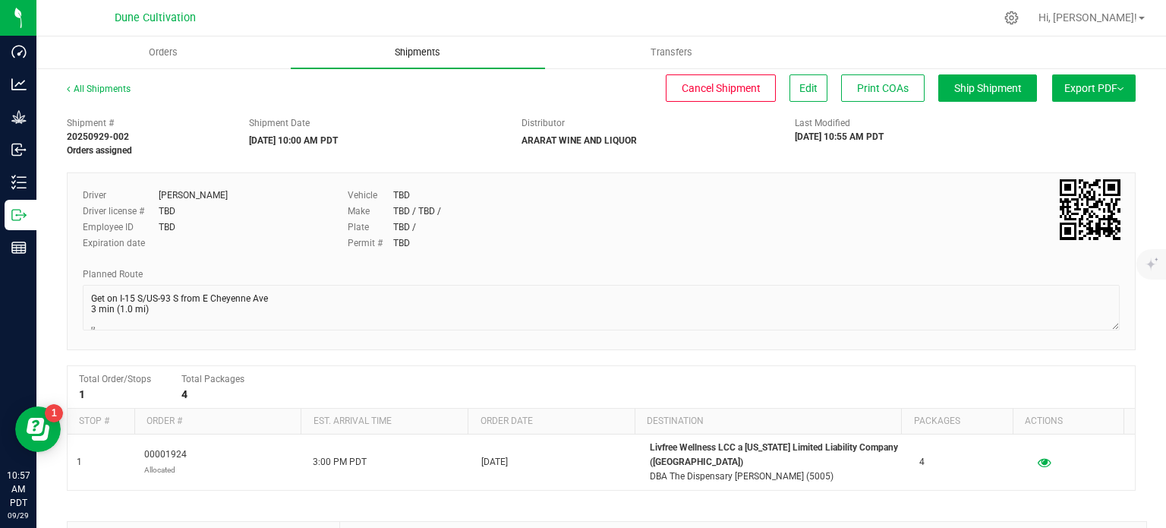
click at [438, 48] on span "Shipments" at bounding box center [417, 53] width 87 height 14
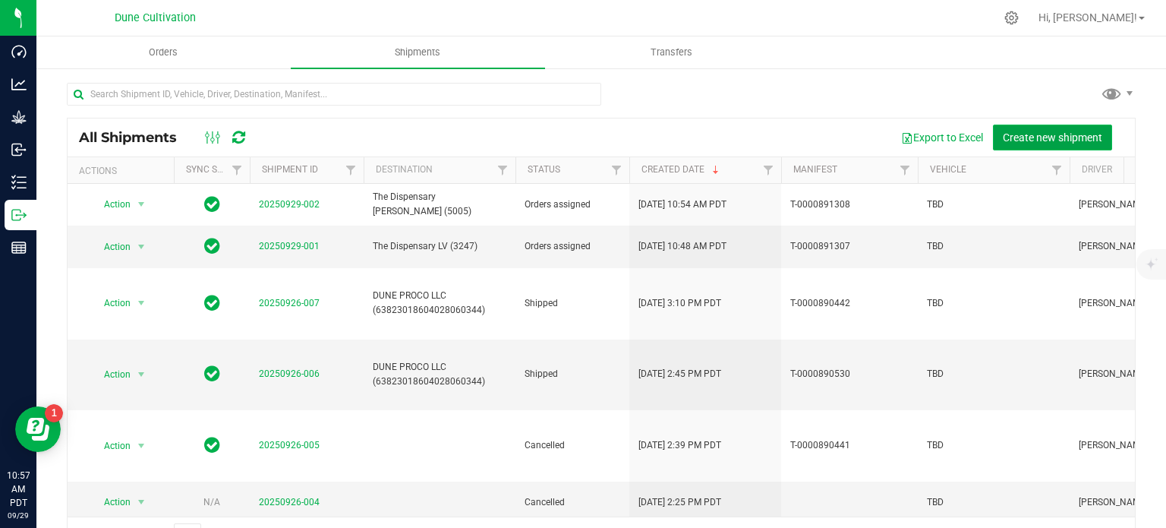
click at [1030, 138] on span "Create new shipment" at bounding box center [1052, 137] width 99 height 12
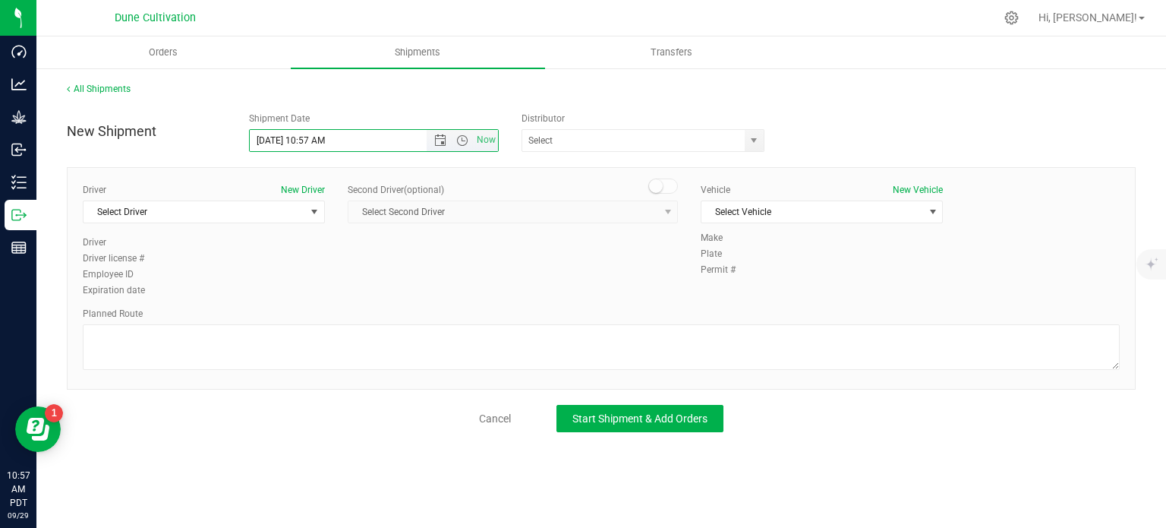
click at [276, 145] on input "9/29/2025 10:57 AM" at bounding box center [351, 140] width 203 height 21
drag, startPoint x: 364, startPoint y: 142, endPoint x: 315, endPoint y: 154, distance: 50.1
click at [315, 154] on div "New Shipment Shipment Date 9/30/2025 10:57 AM Now Distributor ARARAT WINE AND L…" at bounding box center [601, 268] width 1069 height 327
click at [754, 145] on span "select" at bounding box center [754, 140] width 12 height 12
type input "9/30/2025 10:00 AM"
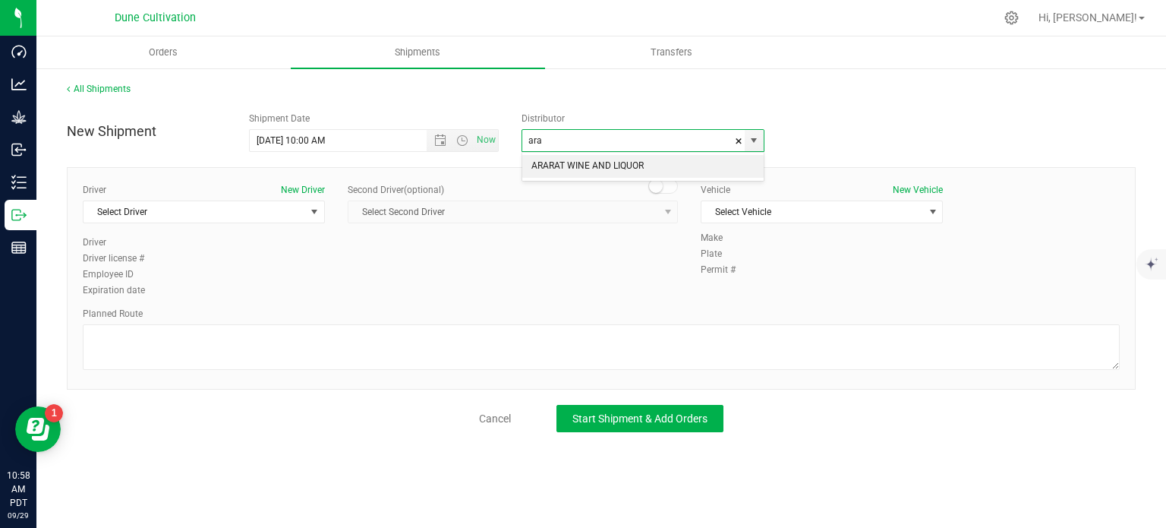
click at [619, 166] on li "ARARAT WINE AND LIQUOR" at bounding box center [642, 166] width 241 height 23
type input "ARARAT WINE AND LIQUOR"
click at [294, 212] on span "Select Driver" at bounding box center [194, 211] width 222 height 21
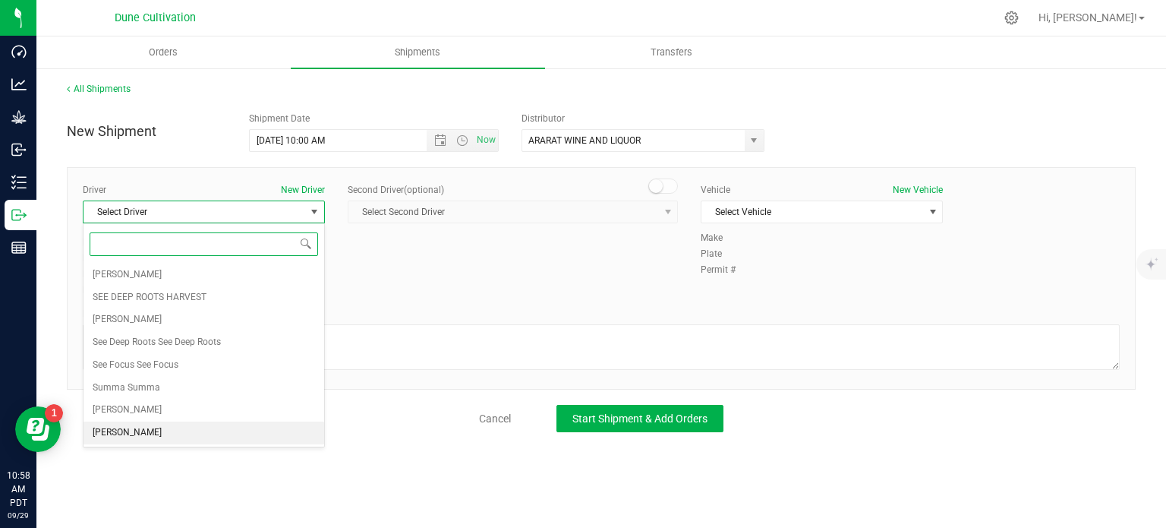
click at [90, 424] on li "TBD TBD" at bounding box center [203, 432] width 241 height 23
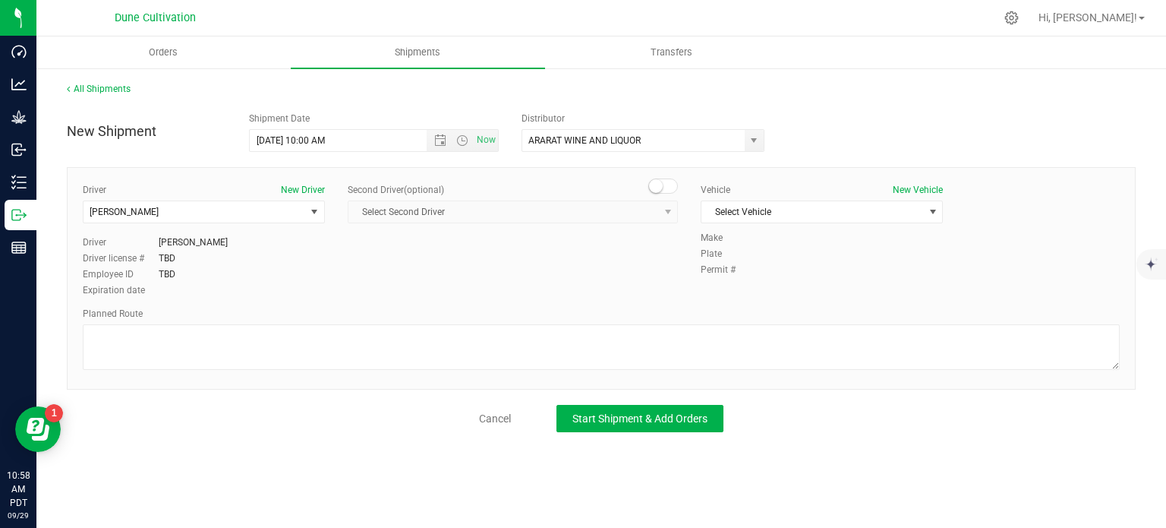
click at [762, 223] on div "Vehicle New Vehicle Select Vehicle Select Vehicle Dodge Ram ProMaster Mercedes …" at bounding box center [821, 207] width 265 height 48
click at [783, 210] on span "Select Vehicle" at bounding box center [812, 211] width 222 height 21
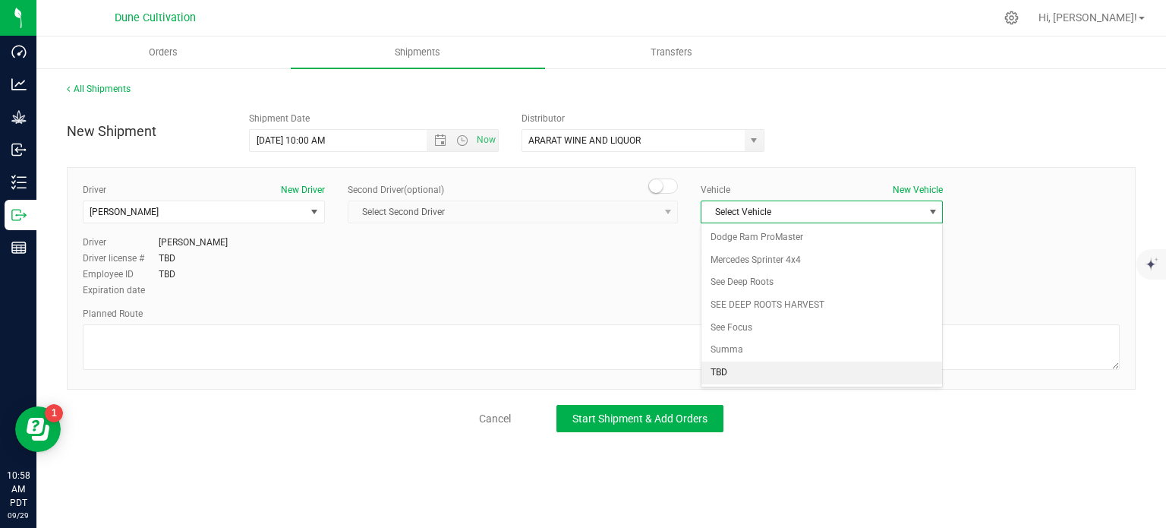
click at [738, 361] on li "TBD" at bounding box center [821, 372] width 241 height 23
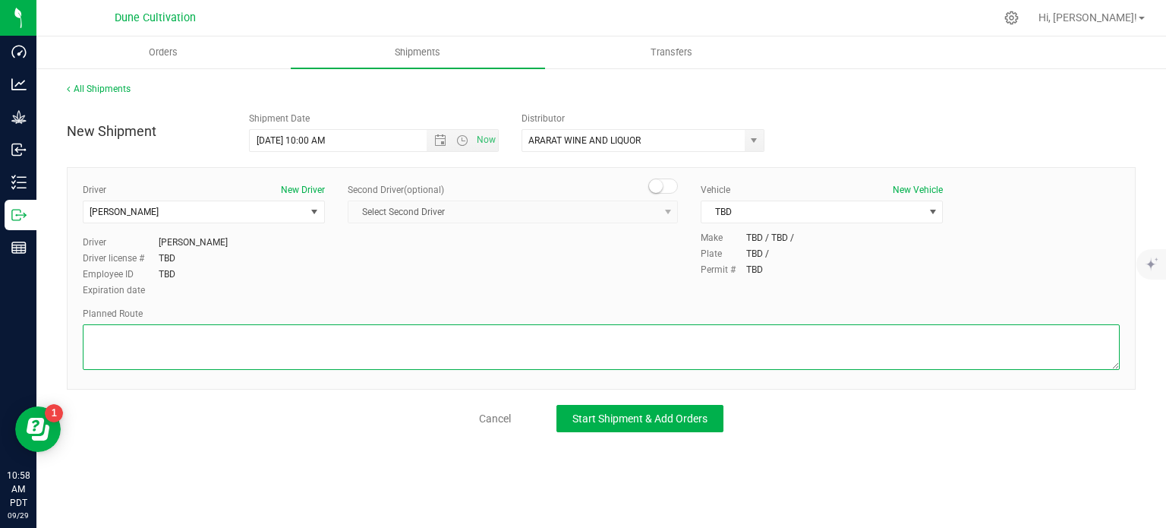
click at [260, 338] on textarea at bounding box center [601, 347] width 1037 height 46
paste textarea "Get on I-15 S/US-93 S from E Cheyenne Ave 3 min (1.0 mi)  Continue on I-15 S t…"
type textarea "Get on I-15 S/US-93 S from E Cheyenne Ave 3 min (1.0 mi)  Continue on I-15 S t…"
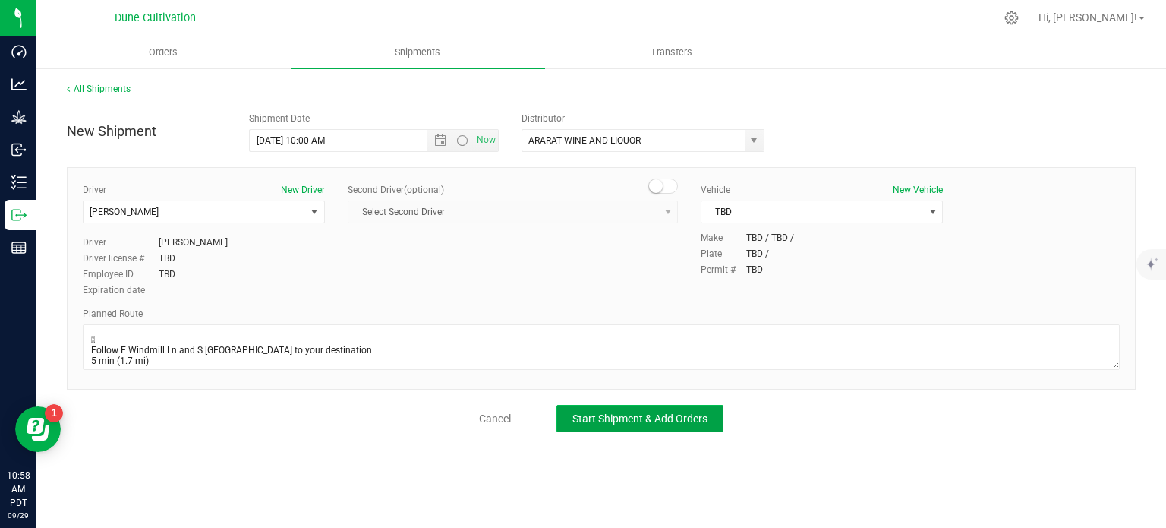
click at [651, 413] on span "Start Shipment & Add Orders" at bounding box center [639, 418] width 135 height 12
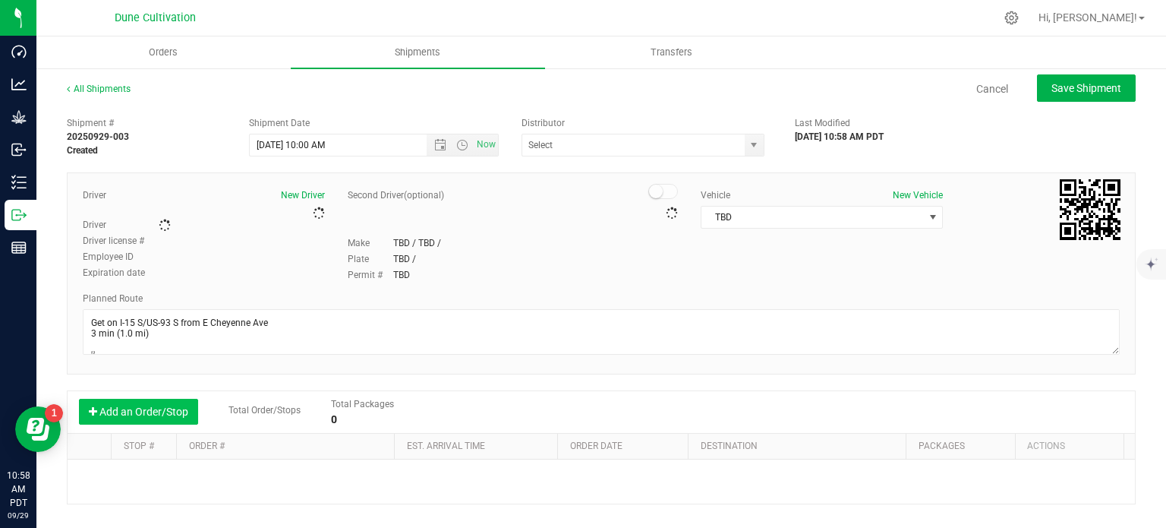
type input "ARARAT WINE AND LIQUOR"
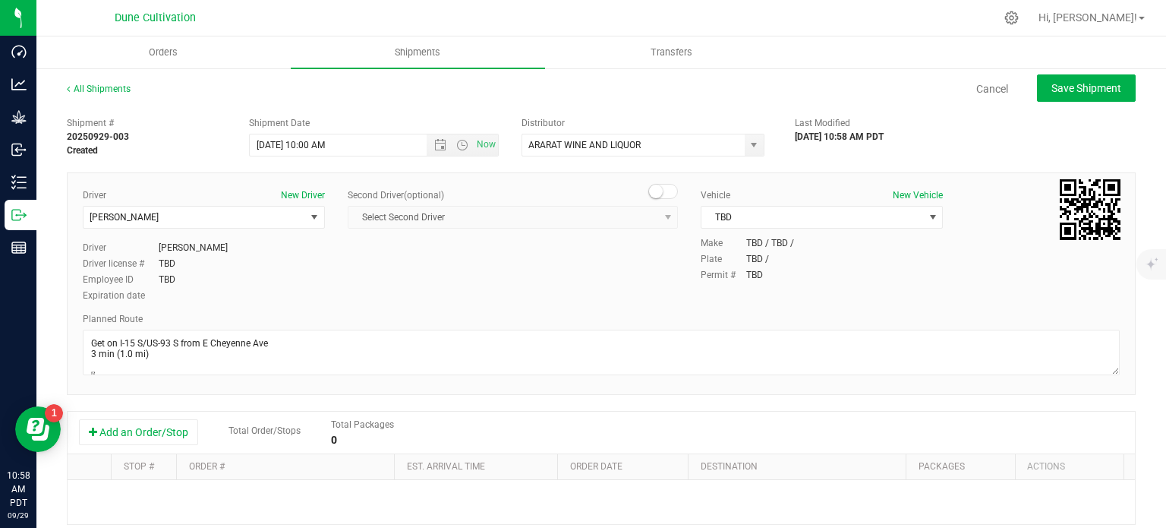
click at [168, 406] on div "Shipment # 20250929-003 Created Shipment Date 9/30/2025 10:00 AM Now Distributo…" at bounding box center [601, 434] width 1069 height 650
click at [169, 436] on button "Add an Order/Stop" at bounding box center [138, 432] width 119 height 26
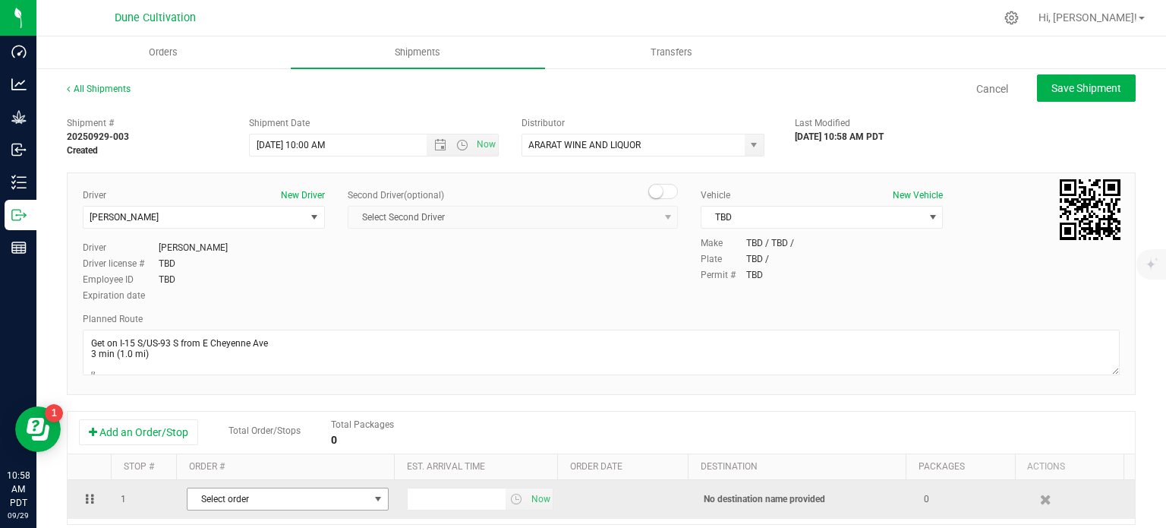
click at [209, 502] on span "Select order" at bounding box center [277, 498] width 181 height 21
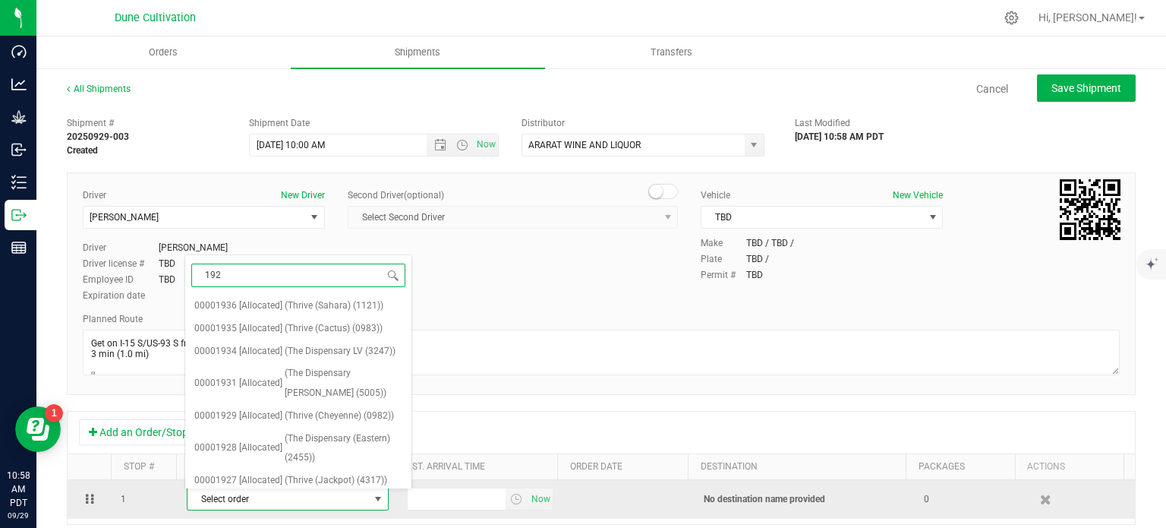
type input "1926"
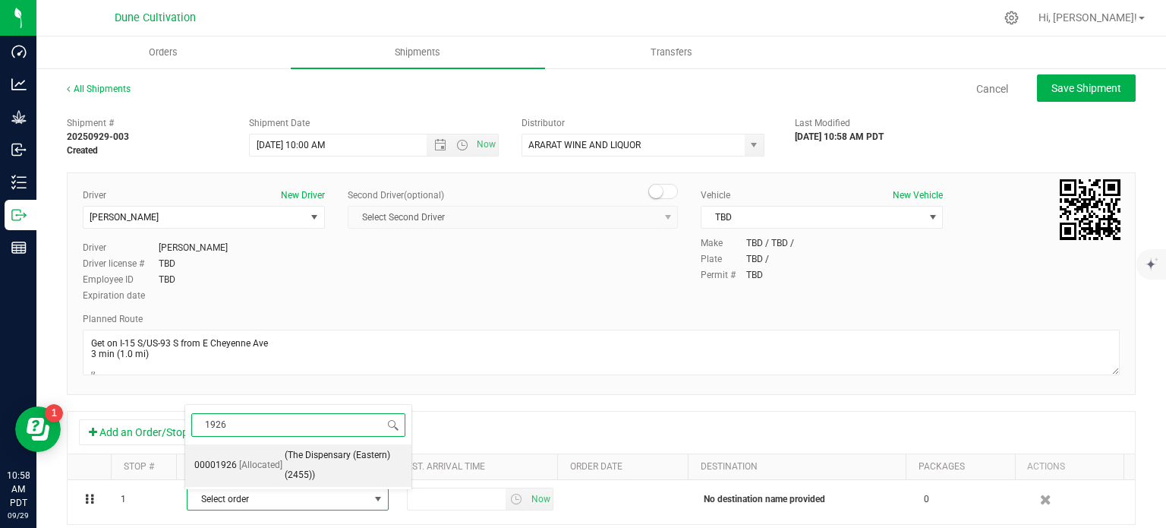
click at [297, 477] on span "(The Dispensary (Eastern)(2455))" at bounding box center [344, 465] width 118 height 39
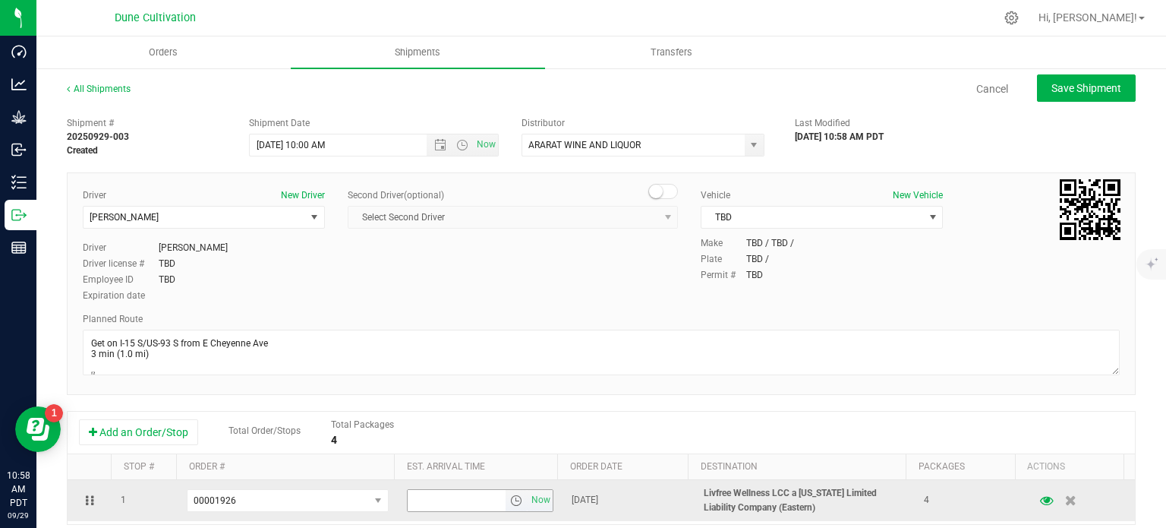
click at [410, 500] on input "text" at bounding box center [457, 500] width 99 height 21
type input "3"
type input "2:00 PM"
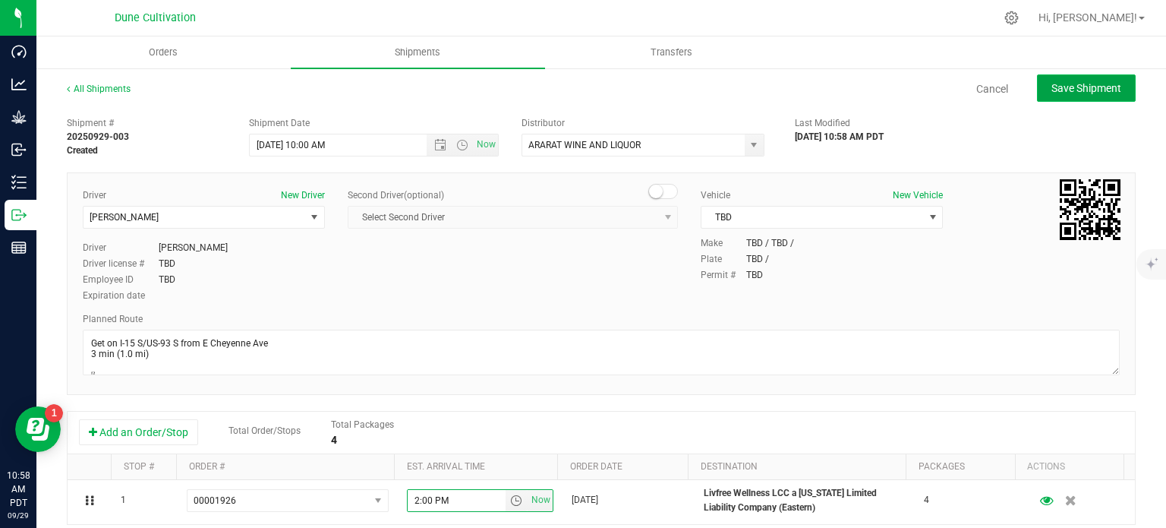
click at [1078, 82] on span "Save Shipment" at bounding box center [1086, 88] width 70 height 12
type input "9/30/2025 5:00 PM"
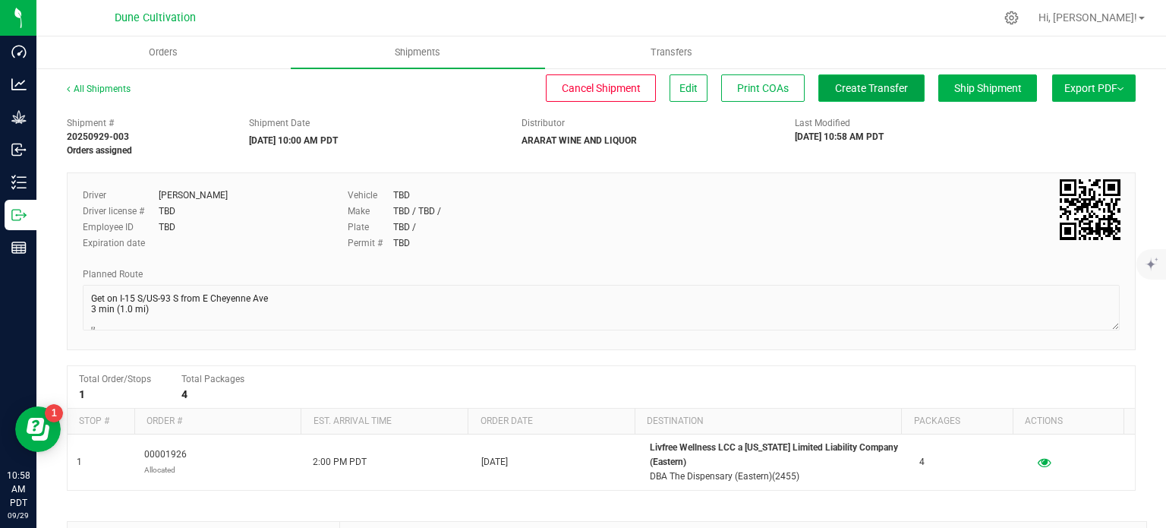
click at [874, 96] on button "Create Transfer" at bounding box center [871, 87] width 106 height 27
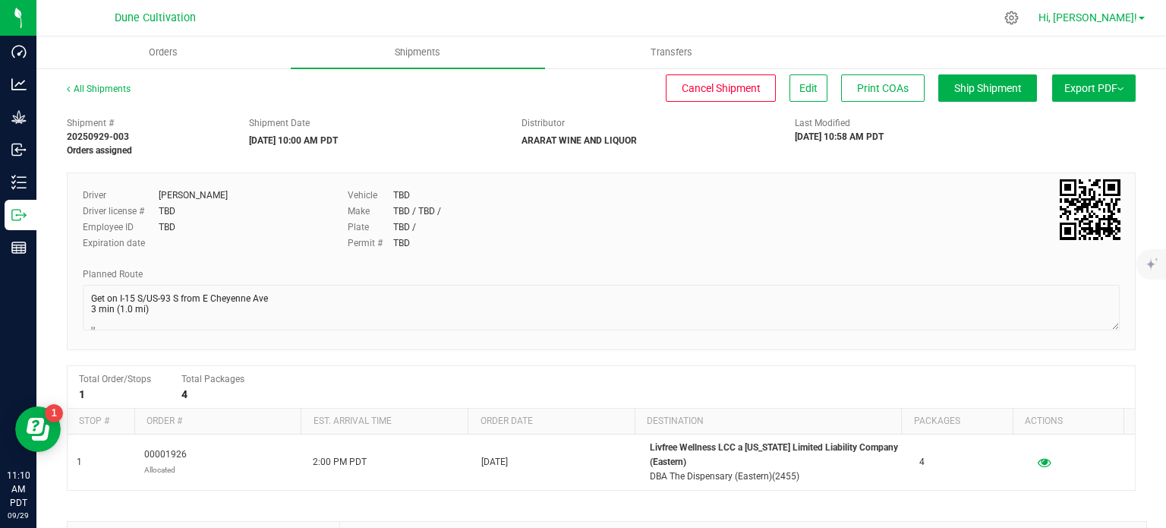
click at [1138, 14] on link "Hi, [PERSON_NAME]!" at bounding box center [1091, 18] width 118 height 16
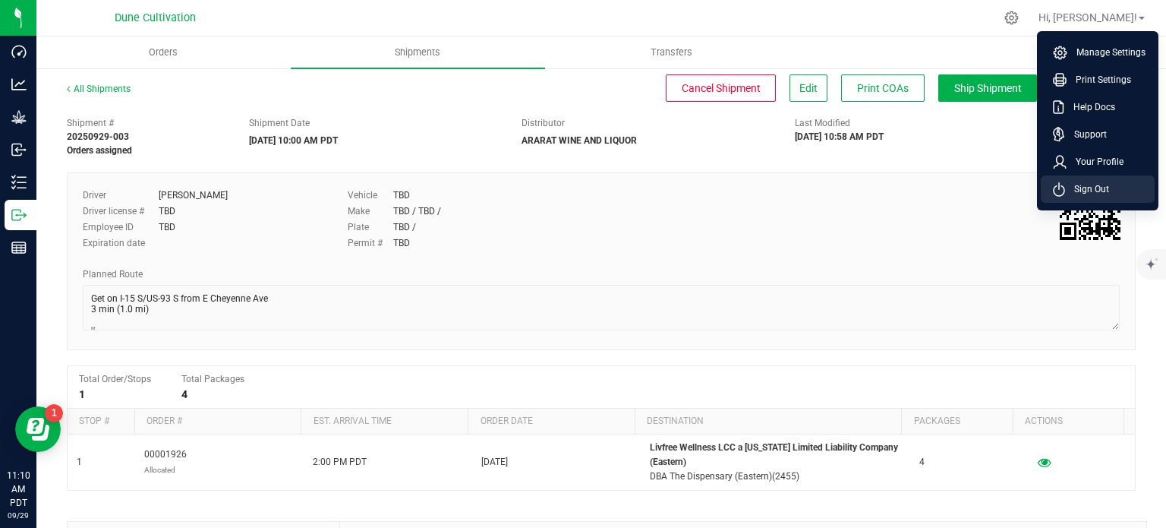
click at [1067, 191] on span "Sign Out" at bounding box center [1087, 188] width 44 height 15
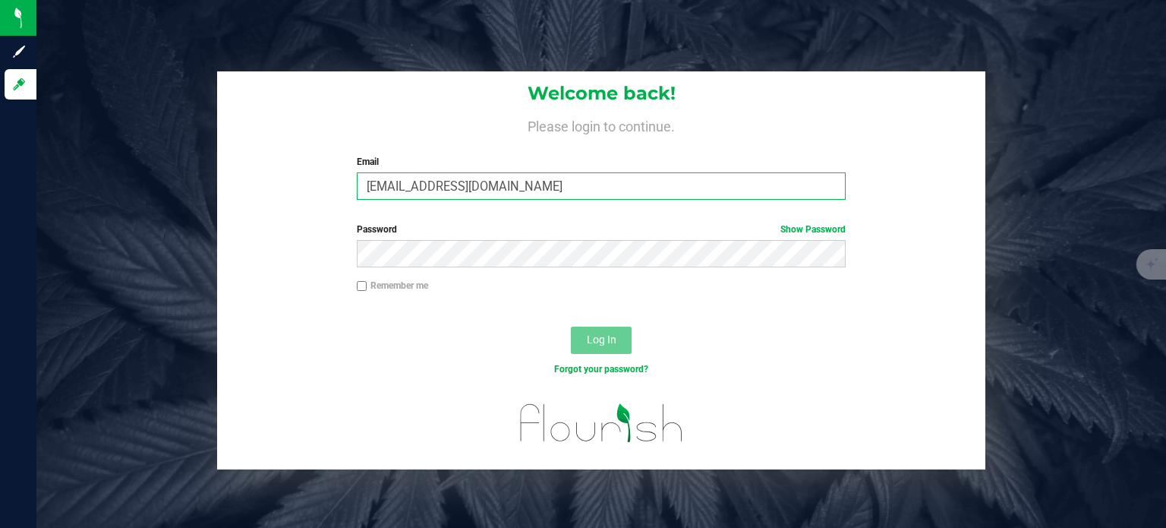
click at [504, 187] on input "maxxodonnell1995@gmail.com" at bounding box center [602, 185] width 490 height 27
type input "max.o'donnell@cnduit.com"
click at [599, 332] on button "Log In" at bounding box center [601, 339] width 61 height 27
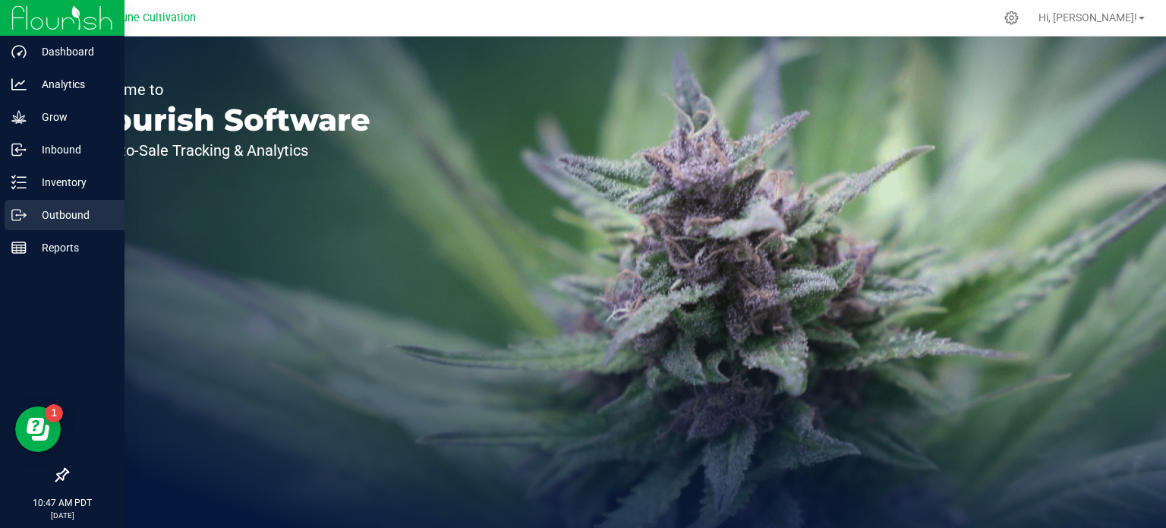
click at [17, 212] on icon at bounding box center [18, 214] width 15 height 15
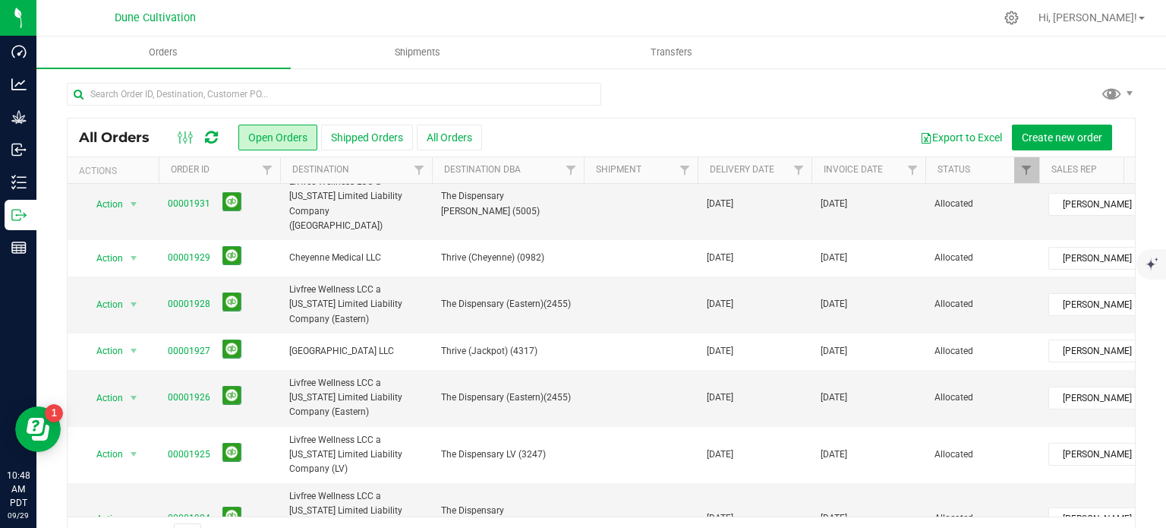
scroll to position [152, 0]
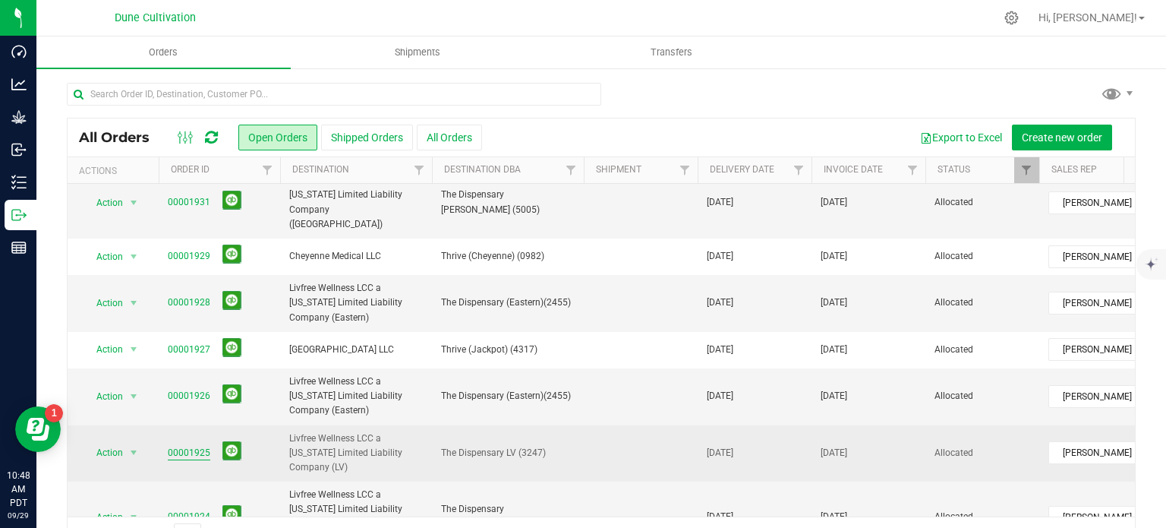
click at [191, 446] on link "00001925" at bounding box center [189, 453] width 43 height 14
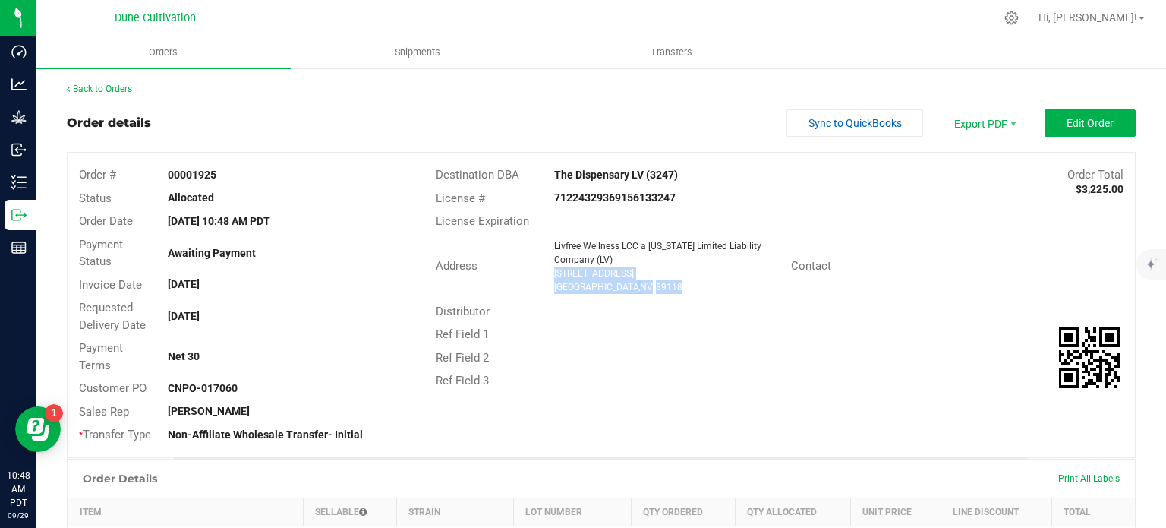
drag, startPoint x: 646, startPoint y: 288, endPoint x: 549, endPoint y: 272, distance: 98.3
click at [554, 272] on ngx-name-and-address "Livfree Wellness LCC a Nevada Limited Liability Company (LV) 5347 S Decatur Blv…" at bounding box center [666, 266] width 225 height 55
copy ngx-name-and-address "5347 S Decatur Blvd Las Vegas , NV 89118"
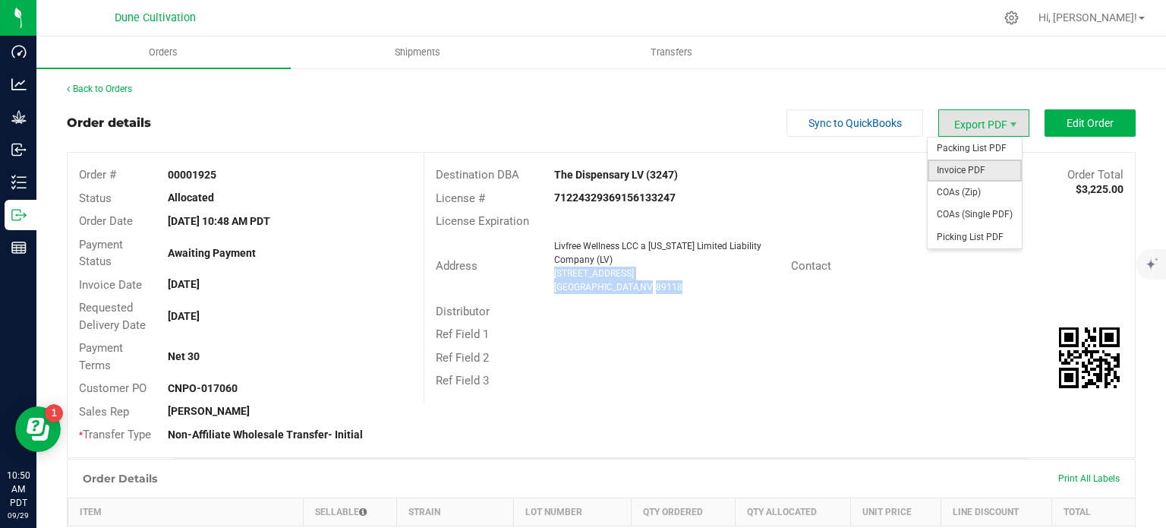
click at [971, 172] on span "Invoice PDF" at bounding box center [974, 170] width 94 height 22
click at [959, 219] on span "COAs (Single PDF)" at bounding box center [974, 214] width 94 height 22
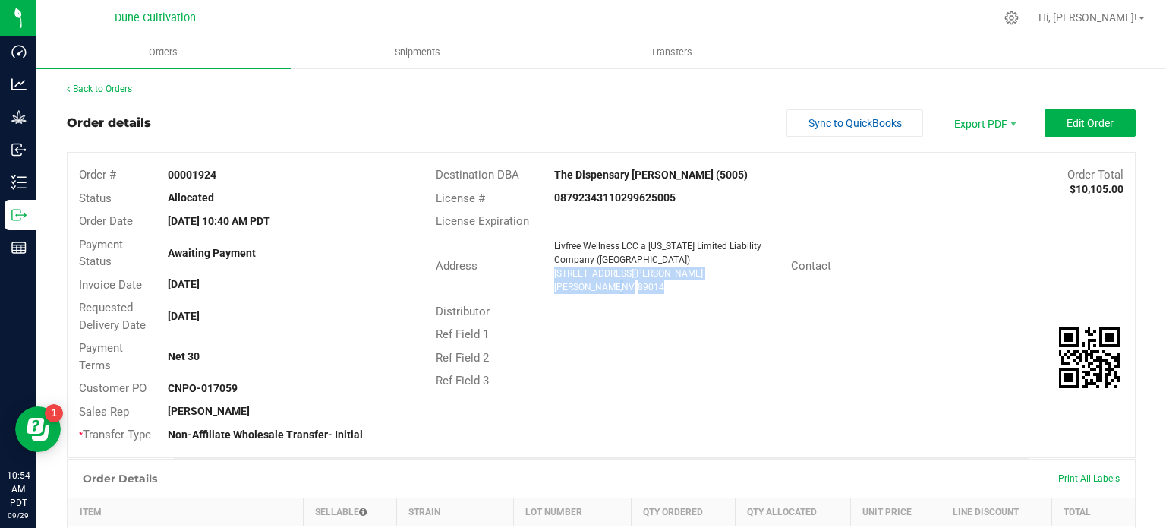
drag, startPoint x: 645, startPoint y: 291, endPoint x: 542, endPoint y: 272, distance: 104.8
click at [546, 272] on div "Livfree Wellness LCC a Nevada Limited Liability Company (Henderson) 50 N Gibson…" at bounding box center [668, 266] width 244 height 55
copy ngx-name-and-address "50 N Gibson Rd Suit 170 & 175 Henderson , NV 89014"
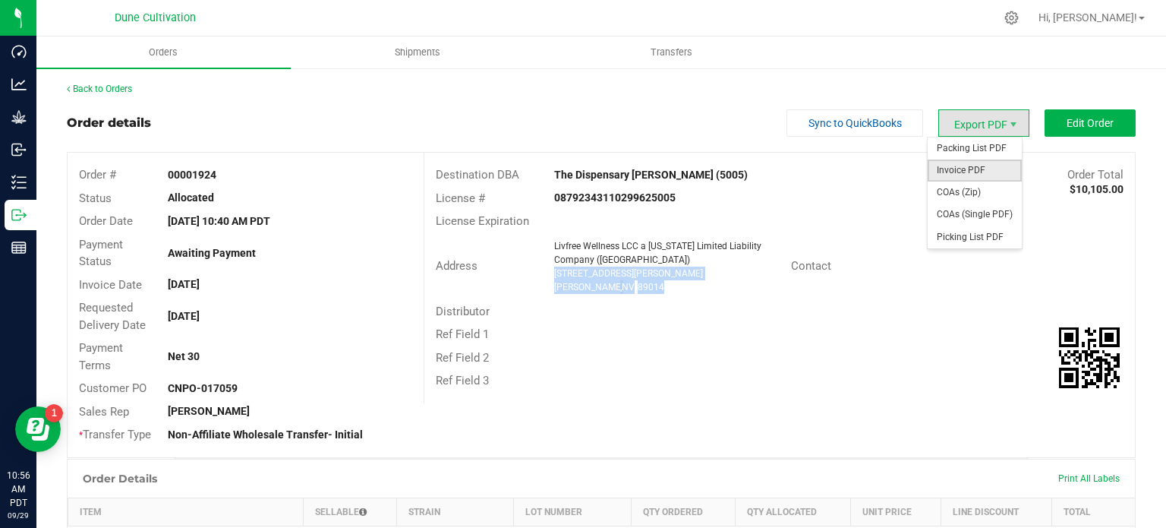
click at [961, 174] on span "Invoice PDF" at bounding box center [974, 170] width 94 height 22
click at [959, 206] on span "COAs (Single PDF)" at bounding box center [974, 214] width 94 height 22
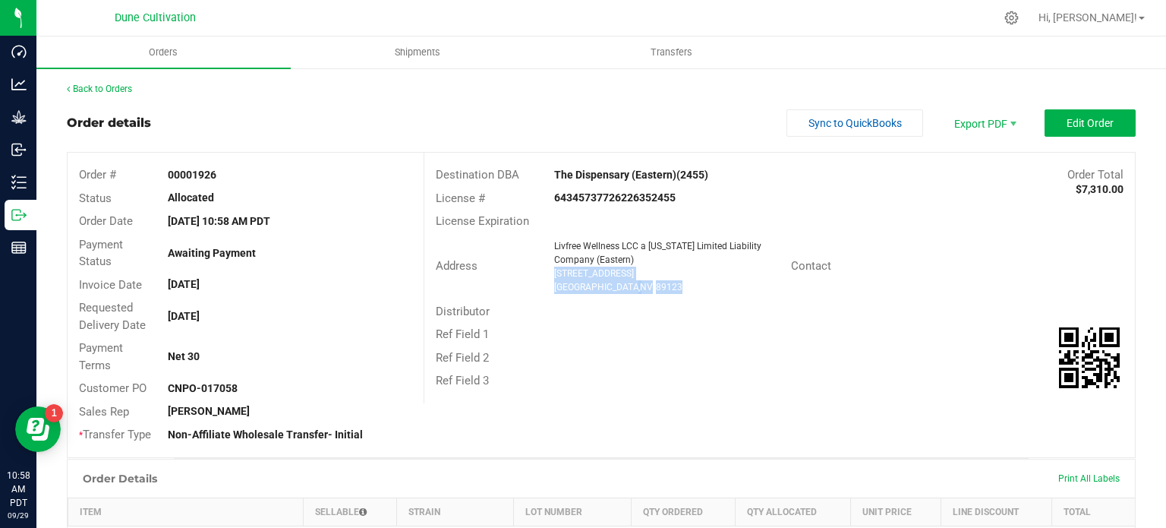
drag, startPoint x: 638, startPoint y: 288, endPoint x: 547, endPoint y: 275, distance: 92.1
click at [547, 275] on div "Livfree Wellness LCC a [US_STATE] Limited Liability Company (Eastern) [STREET_A…" at bounding box center [668, 266] width 244 height 55
copy ngx-name-and-address "[STREET_ADDRESS]"
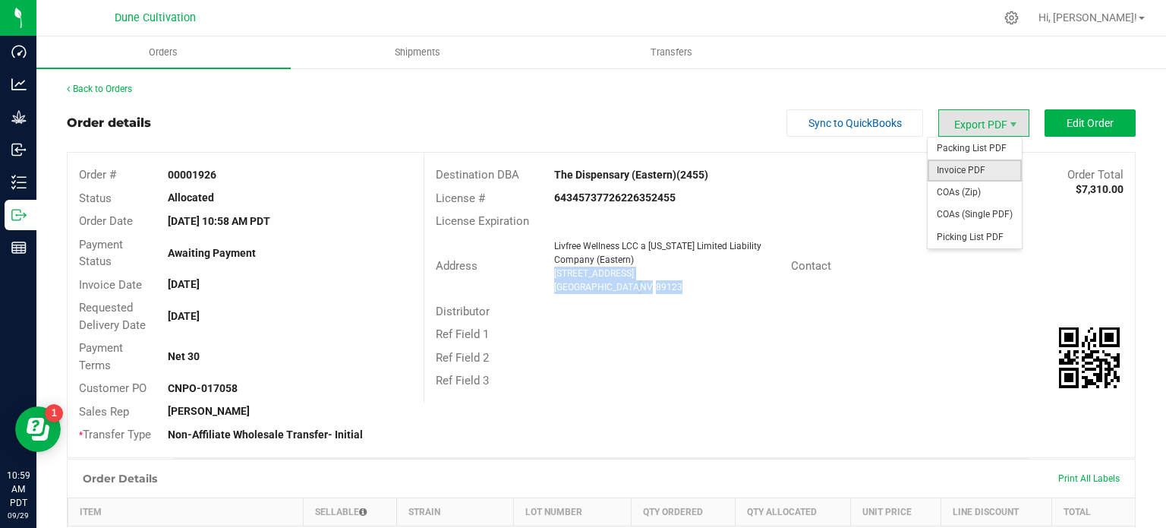
click at [970, 174] on span "Invoice PDF" at bounding box center [974, 170] width 94 height 22
click at [953, 208] on span "COAs (Single PDF)" at bounding box center [974, 214] width 94 height 22
